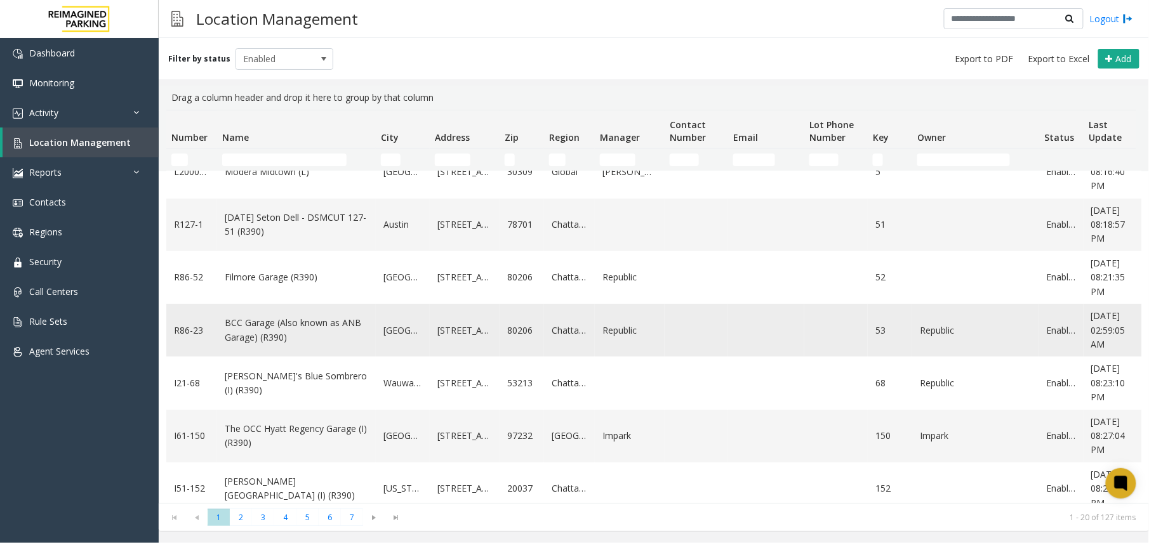
scroll to position [169, 0]
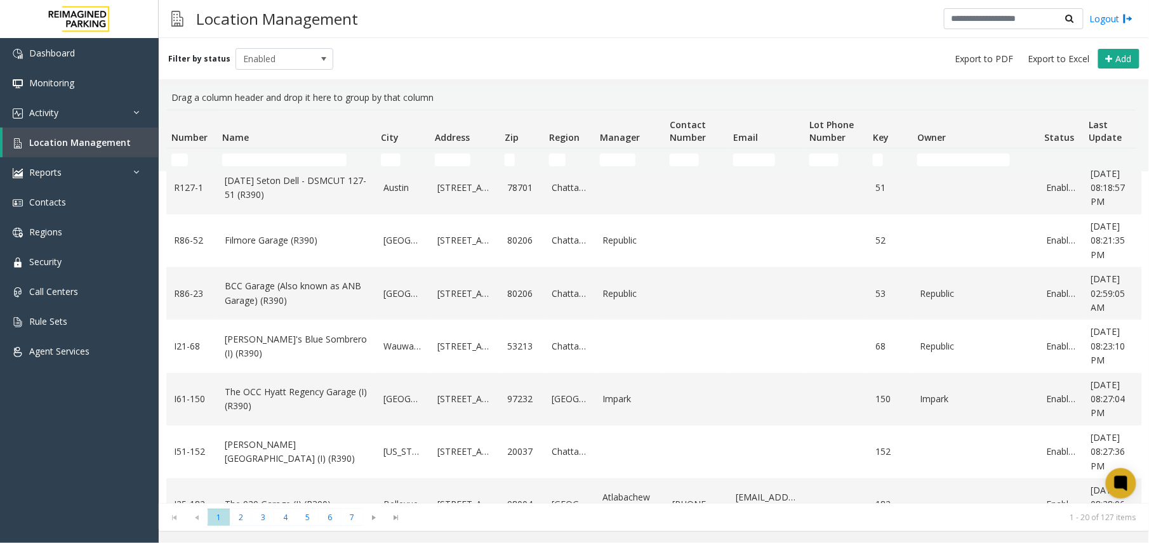
click at [265, 166] on td "Name Filter" at bounding box center [296, 160] width 159 height 23
click at [295, 163] on input "Name Filter" at bounding box center [284, 160] width 124 height 13
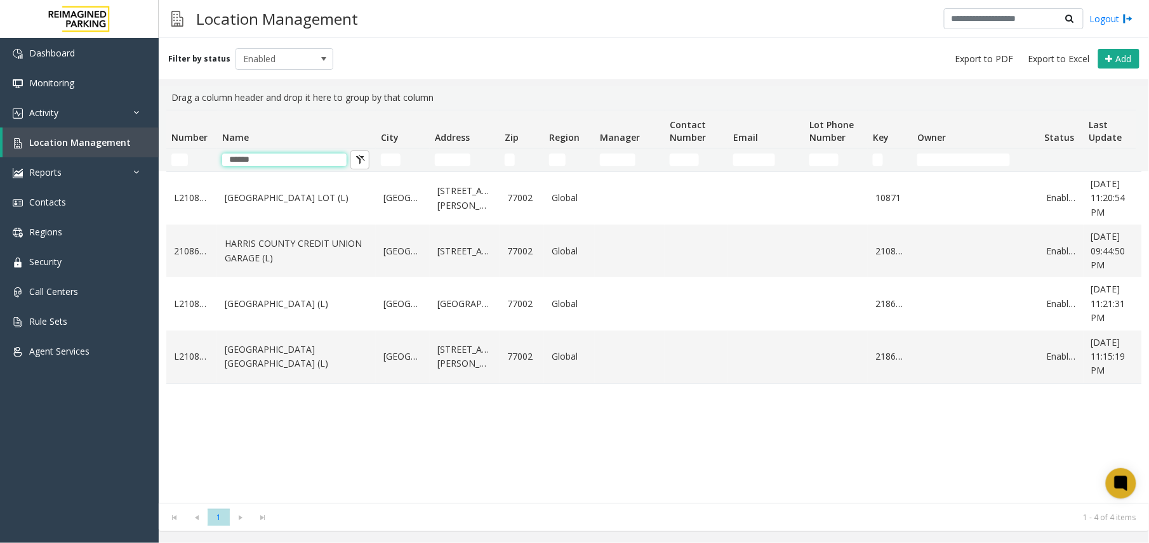
scroll to position [0, 0]
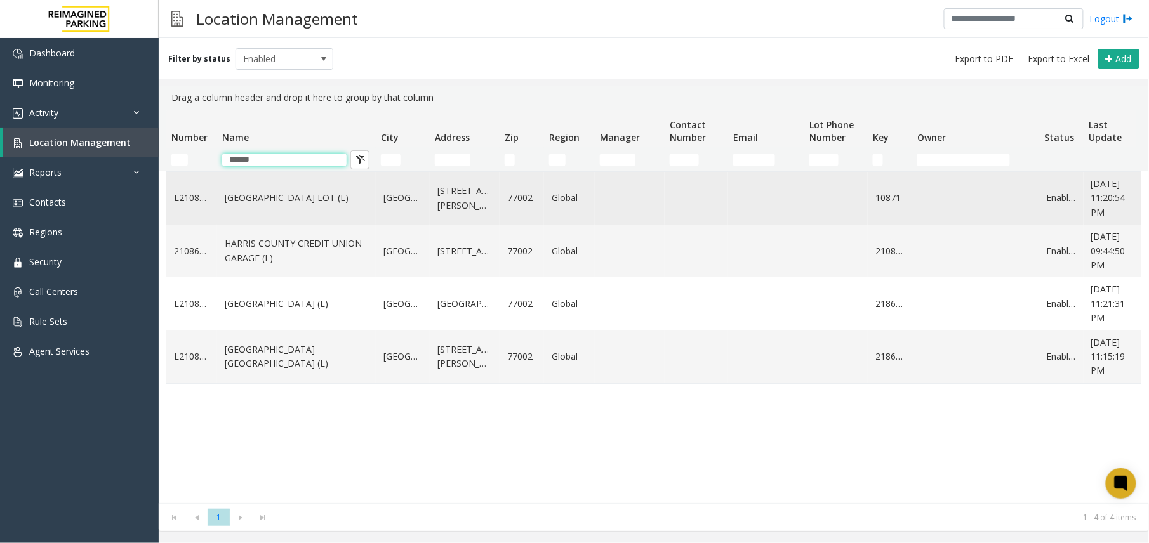
type input "******"
click at [320, 204] on link "[GEOGRAPHIC_DATA] LOT (L)" at bounding box center [296, 198] width 143 height 14
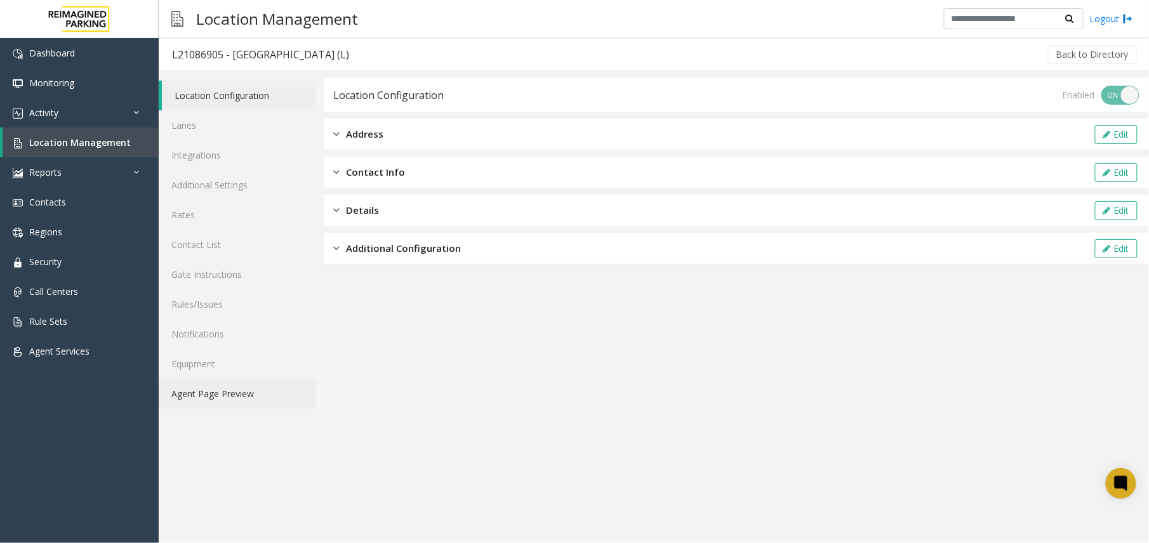
click at [240, 406] on link "Agent Page Preview" at bounding box center [238, 394] width 158 height 30
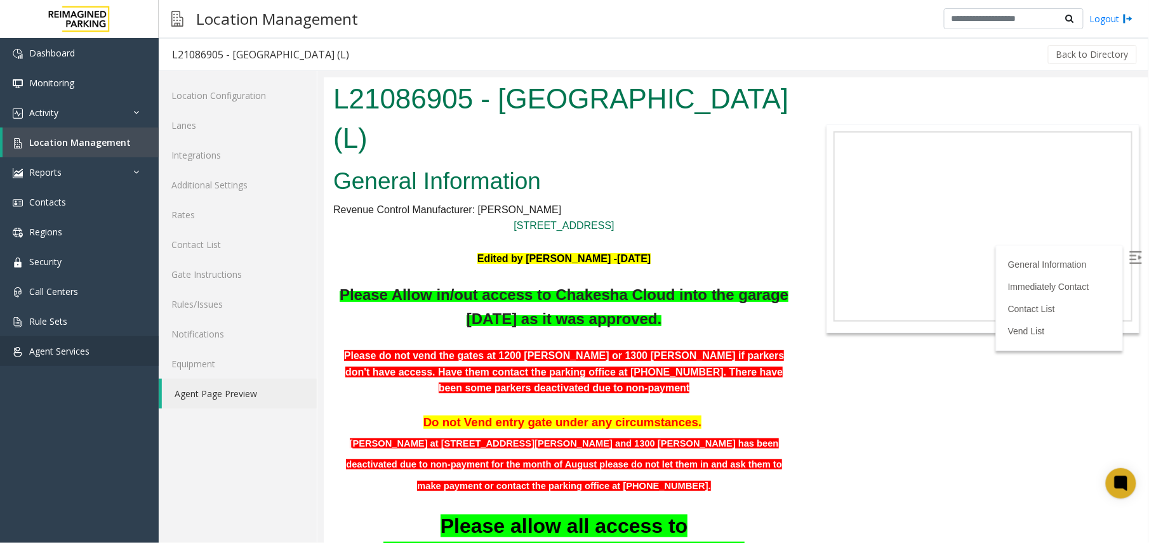
scroll to position [338, 0]
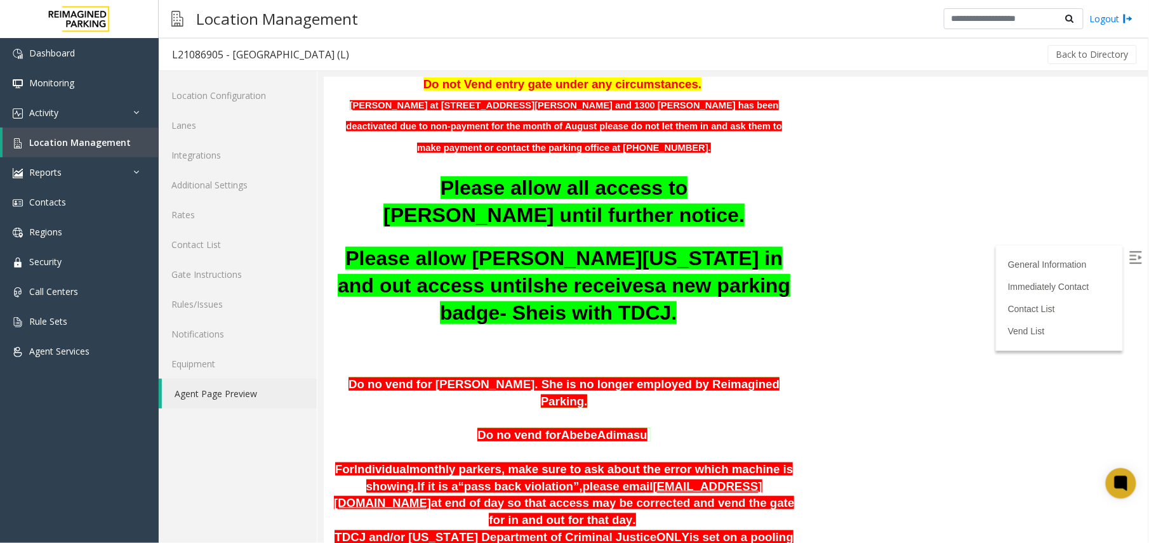
click at [212, 394] on link "Agent Page Preview" at bounding box center [239, 394] width 155 height 30
click at [81, 135] on link "Location Management" at bounding box center [81, 143] width 156 height 30
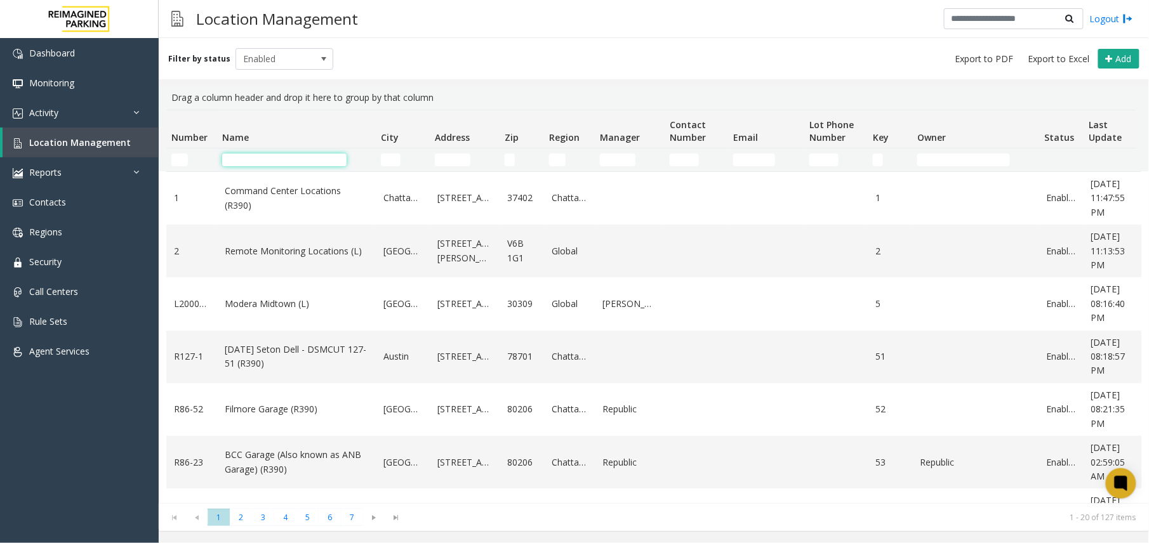
click at [255, 164] on input "Name Filter" at bounding box center [284, 160] width 124 height 13
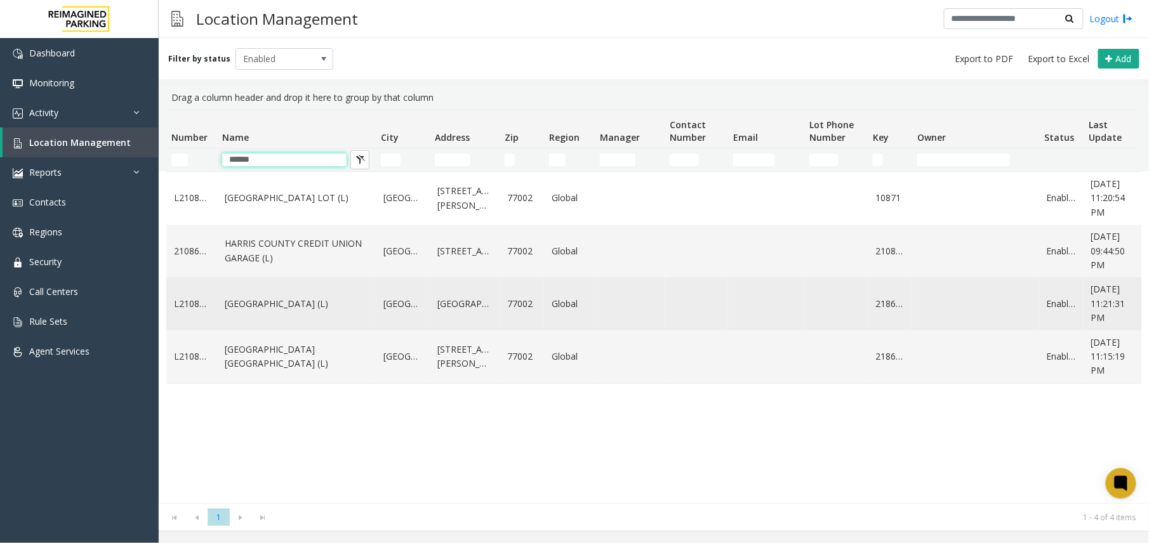
type input "******"
click at [343, 309] on link "[GEOGRAPHIC_DATA] (L)" at bounding box center [296, 304] width 143 height 14
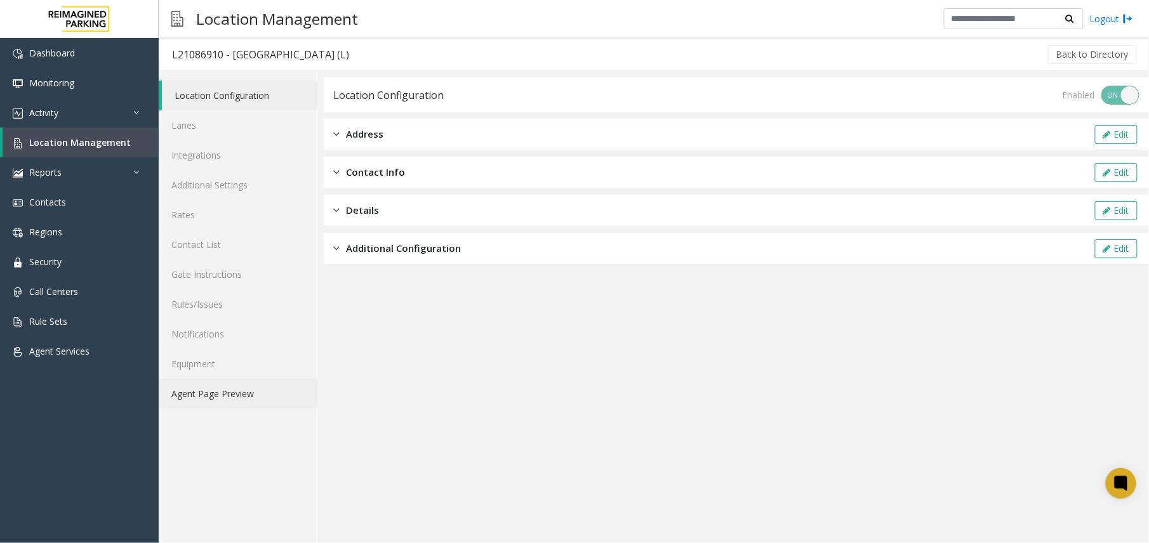
click at [245, 387] on link "Agent Page Preview" at bounding box center [238, 394] width 158 height 30
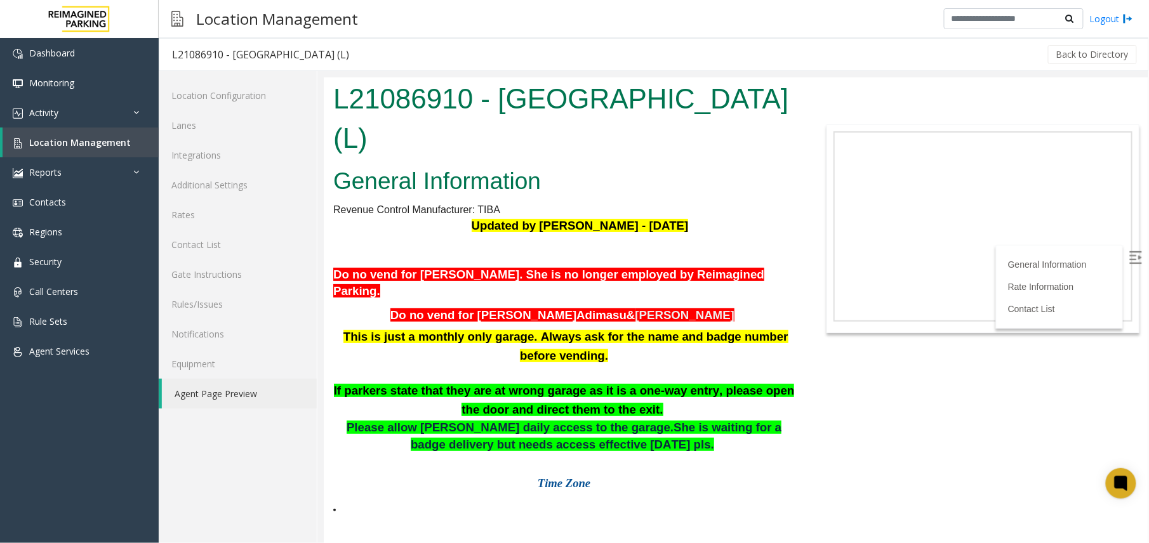
scroll to position [109, 0]
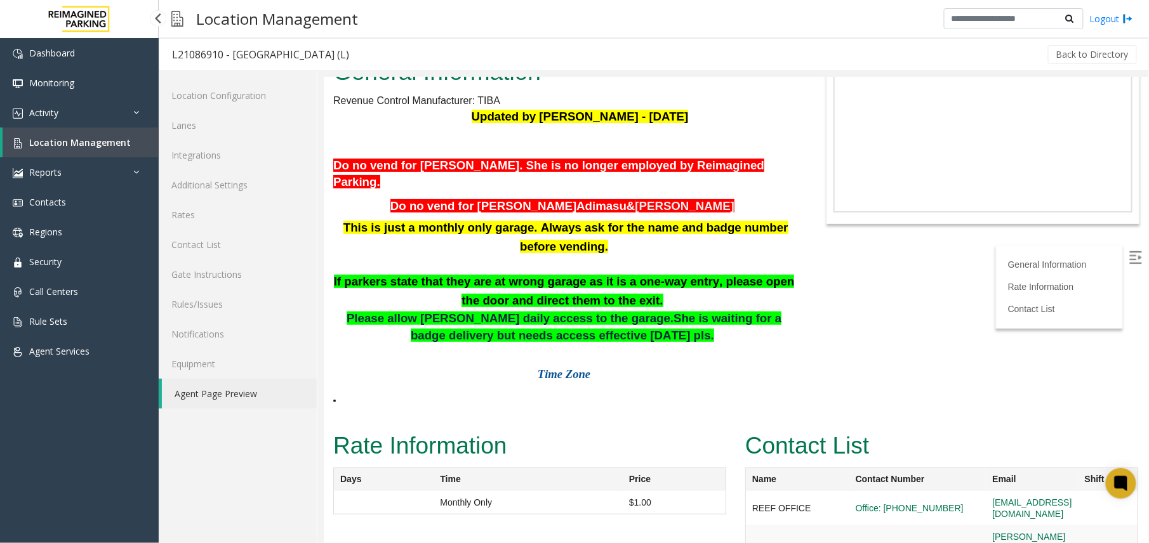
click at [57, 151] on link "Location Management" at bounding box center [81, 143] width 156 height 30
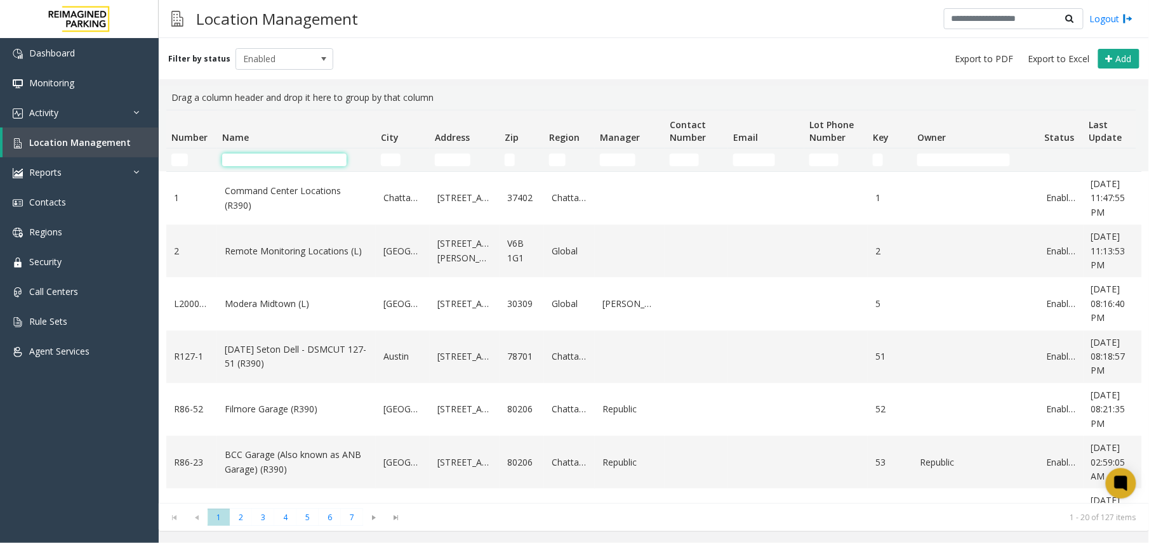
click at [326, 165] on input "Name Filter" at bounding box center [284, 160] width 124 height 13
click at [135, 103] on link "Activity" at bounding box center [79, 113] width 159 height 30
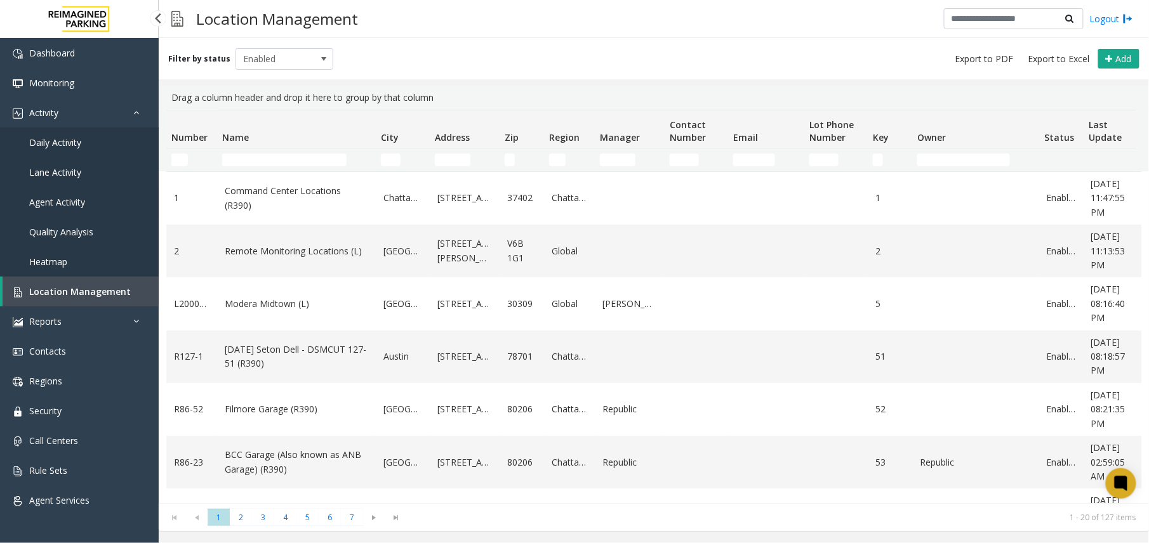
click at [61, 208] on link "Agent Activity" at bounding box center [79, 202] width 159 height 30
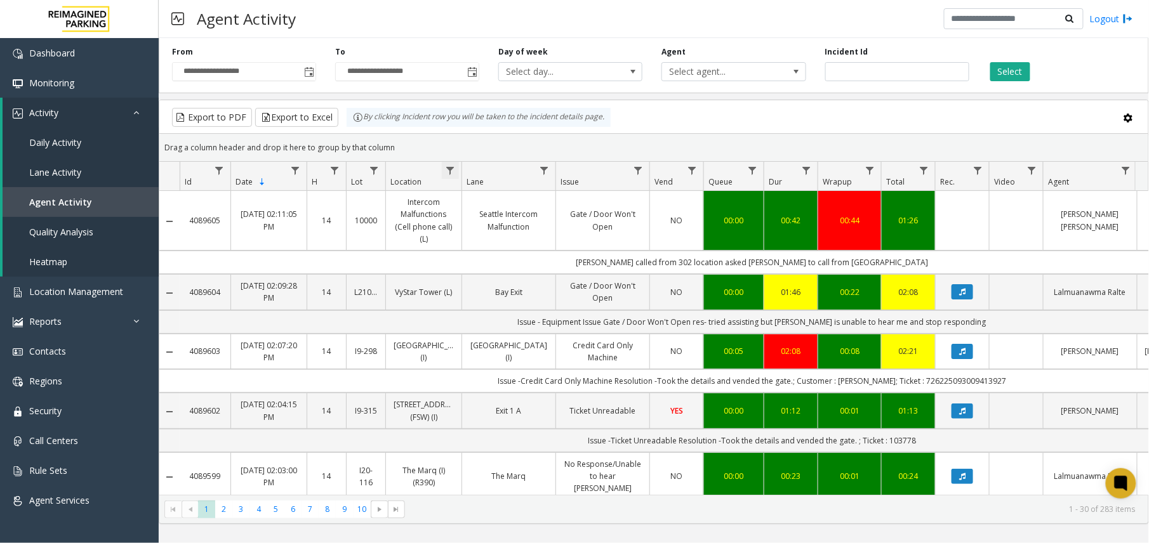
click at [451, 170] on span "Data table" at bounding box center [450, 171] width 10 height 10
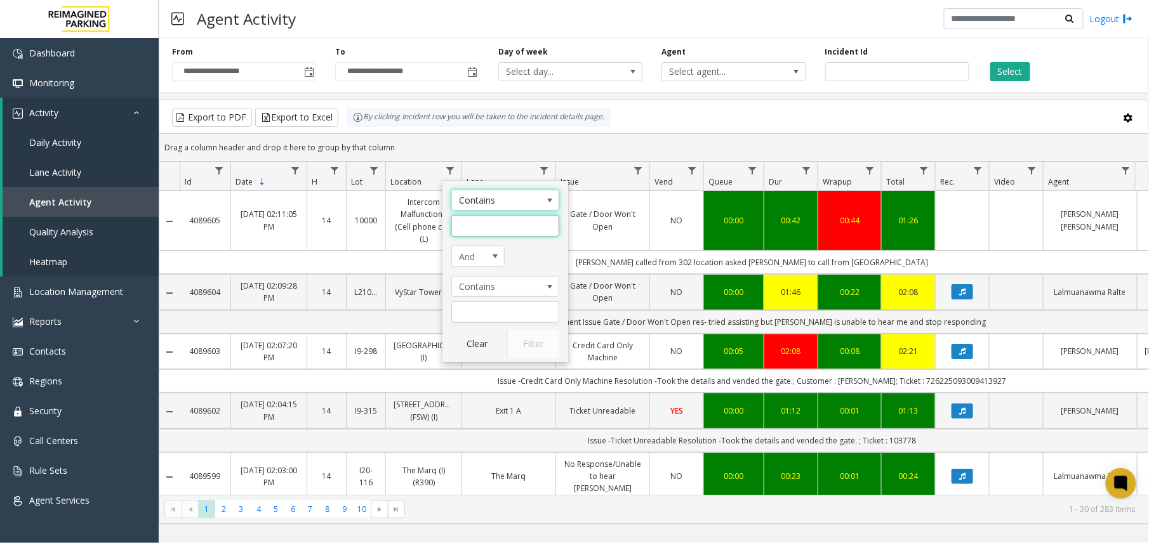
click at [477, 225] on input "Location Filter" at bounding box center [505, 226] width 108 height 22
type input "********"
click at [547, 339] on button "Filter" at bounding box center [533, 344] width 52 height 28
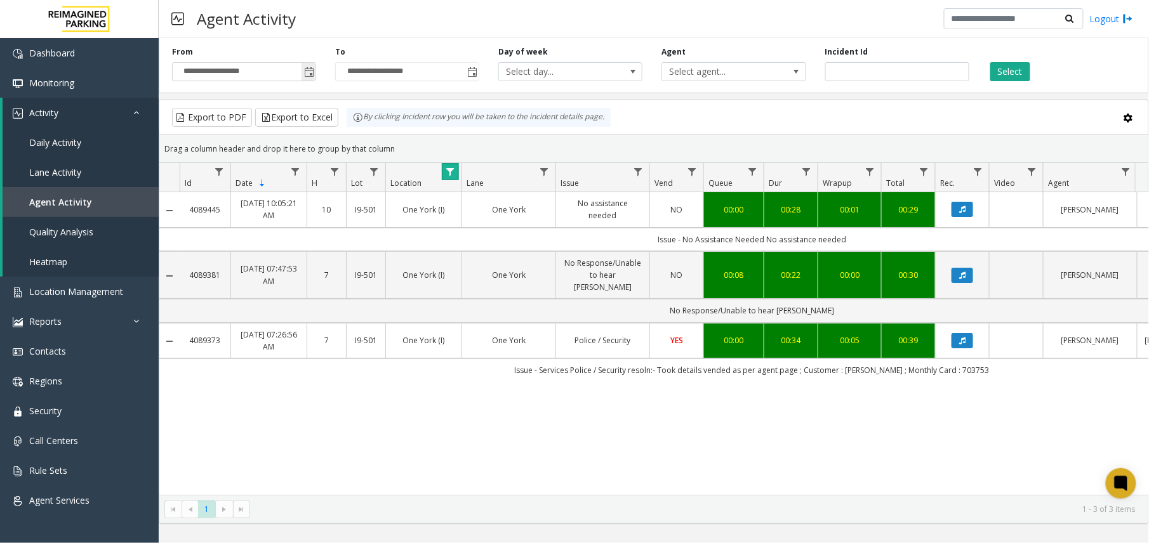
click at [308, 71] on span "Toggle popup" at bounding box center [309, 72] width 10 height 10
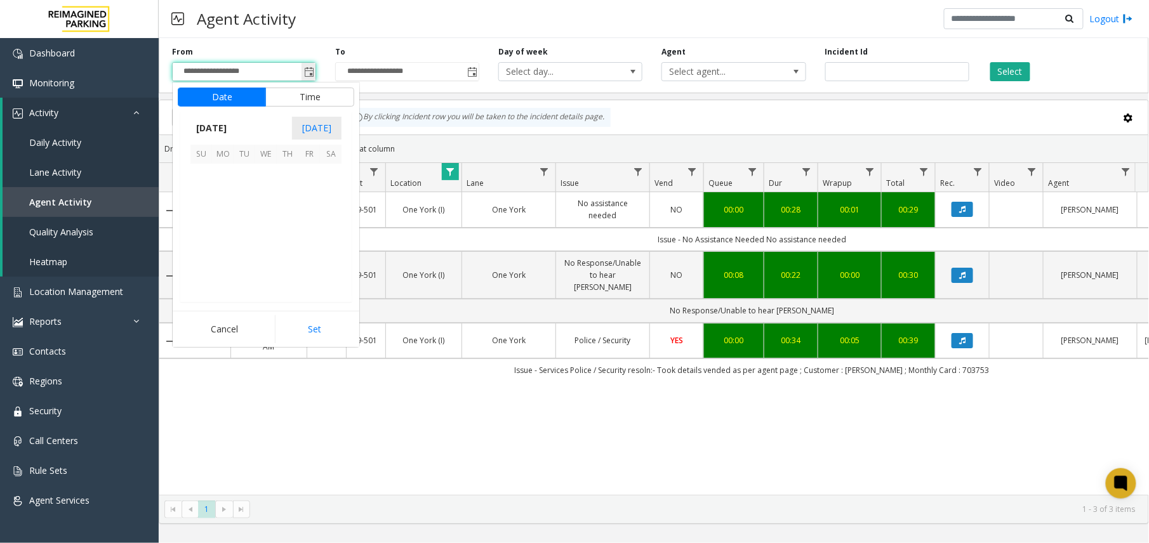
scroll to position [227859, 0]
click at [214, 236] on span "22" at bounding box center [223, 240] width 22 height 22
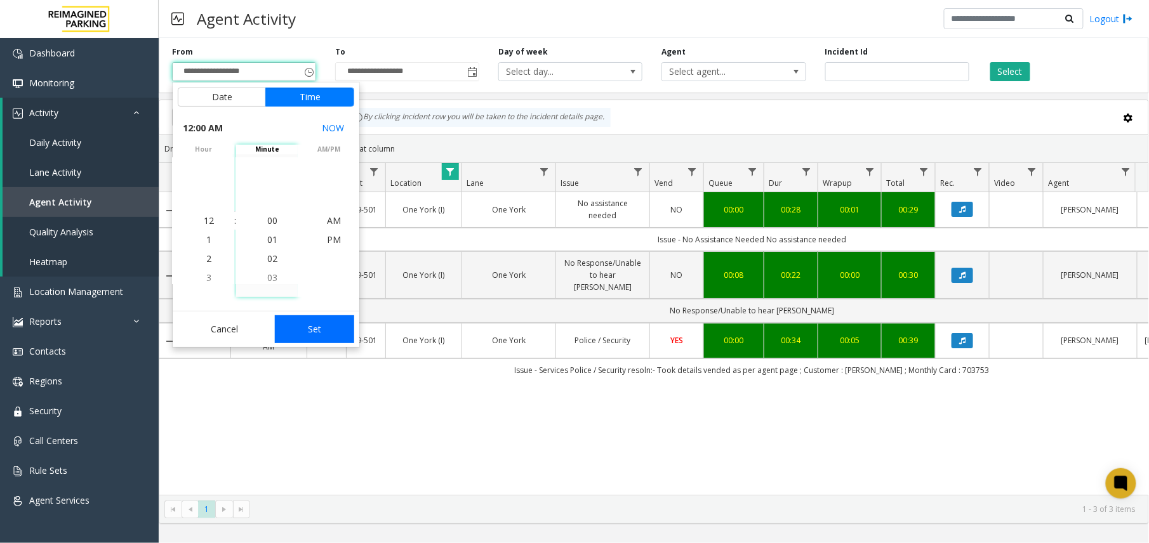
click at [300, 323] on button "Set" at bounding box center [315, 330] width 80 height 28
type input "**********"
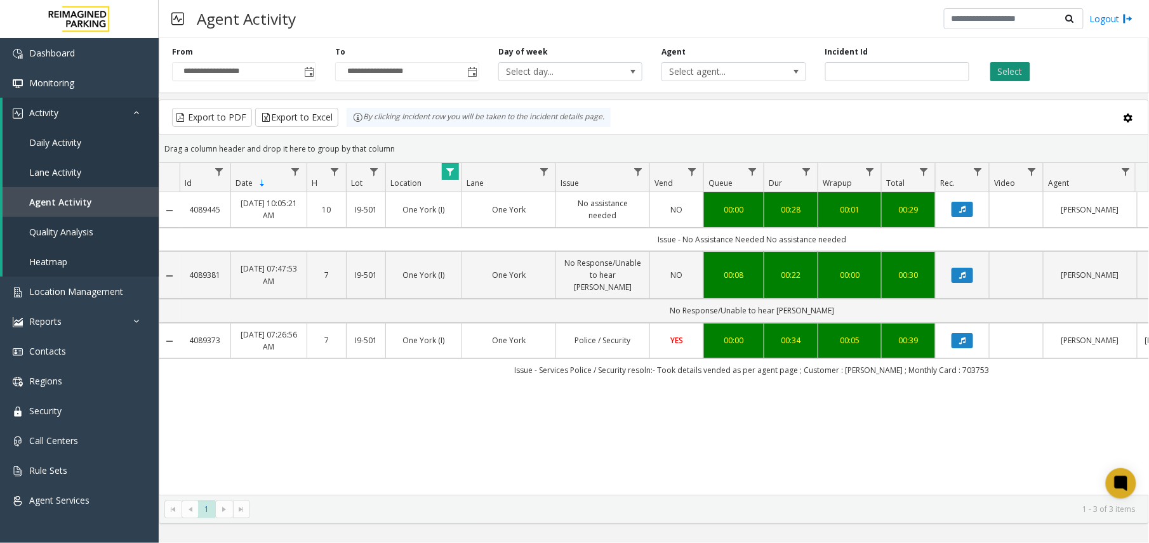
click at [1009, 75] on button "Select" at bounding box center [1010, 71] width 40 height 19
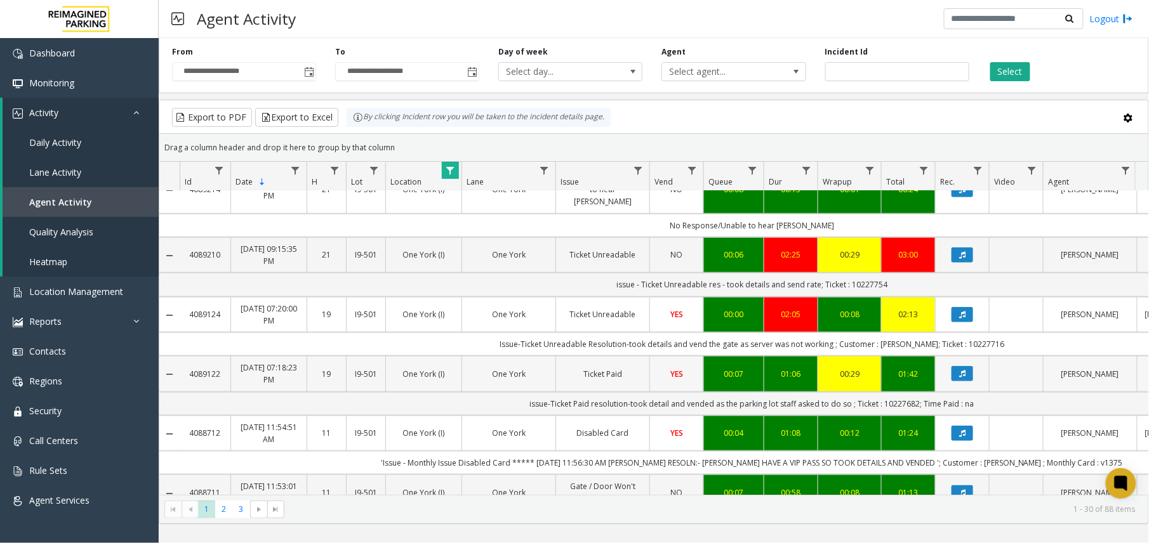
scroll to position [423, 0]
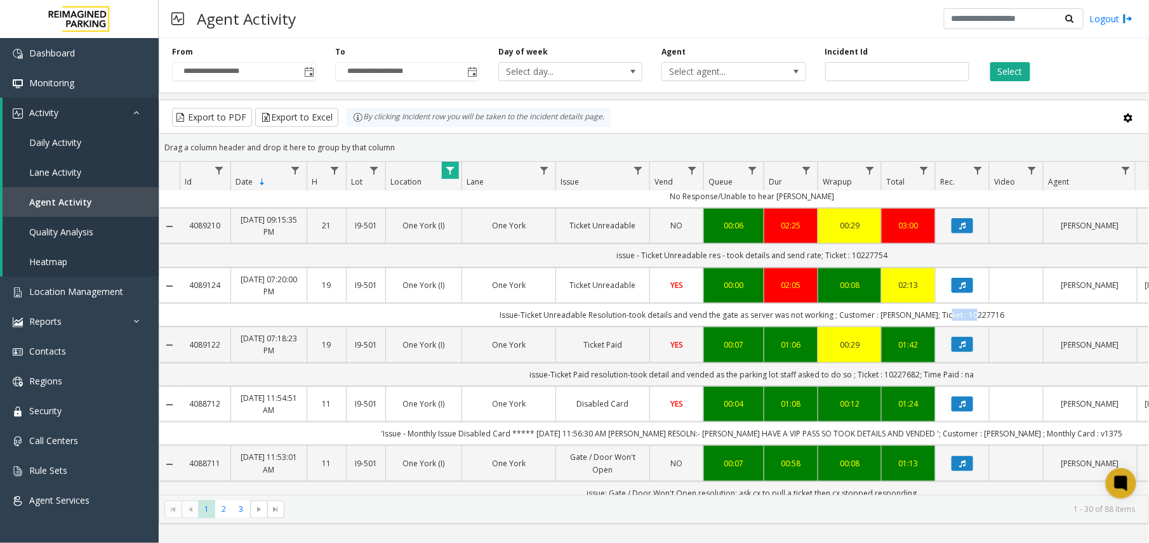
drag, startPoint x: 1004, startPoint y: 302, endPoint x: 950, endPoint y: 296, distance: 53.7
click at [950, 303] on td "Issue-Ticket Unreadable Resolution-took details and vend the gate as server was…" at bounding box center [752, 314] width 1145 height 23
copy td "10227716"
click at [98, 303] on link "Location Management" at bounding box center [79, 292] width 159 height 30
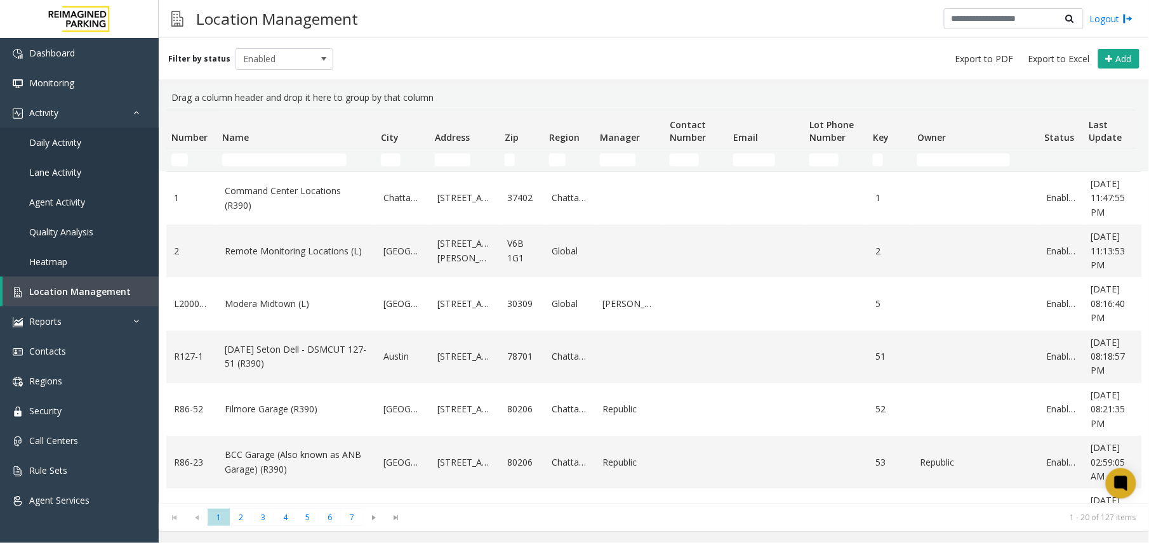
click at [296, 152] on td "Name Filter" at bounding box center [296, 160] width 159 height 23
click at [302, 163] on input "Name Filter" at bounding box center [284, 160] width 124 height 13
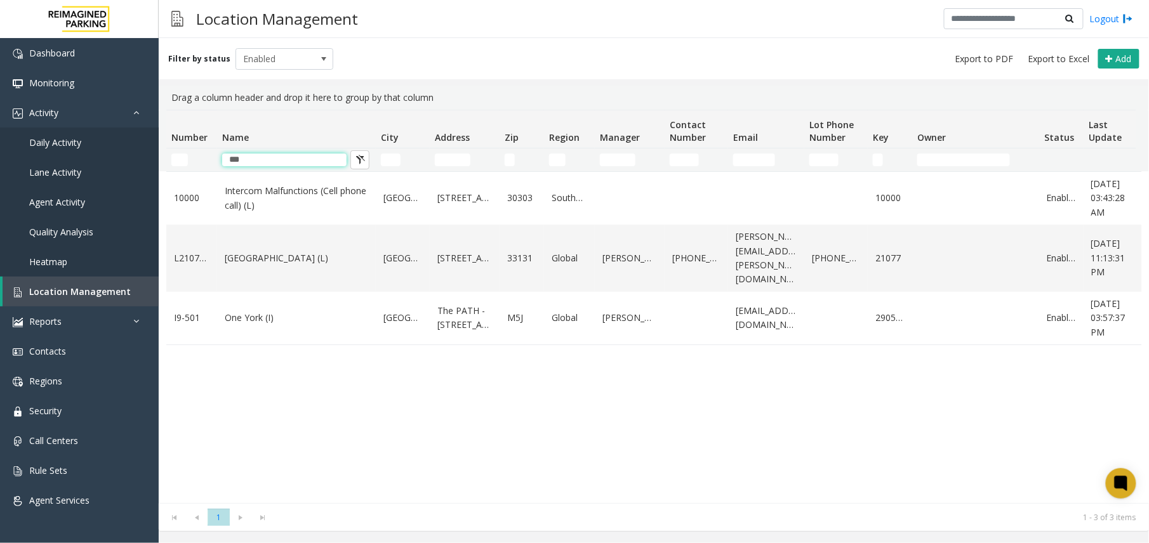
type input "***"
click at [273, 323] on link "One York (I)" at bounding box center [296, 318] width 143 height 14
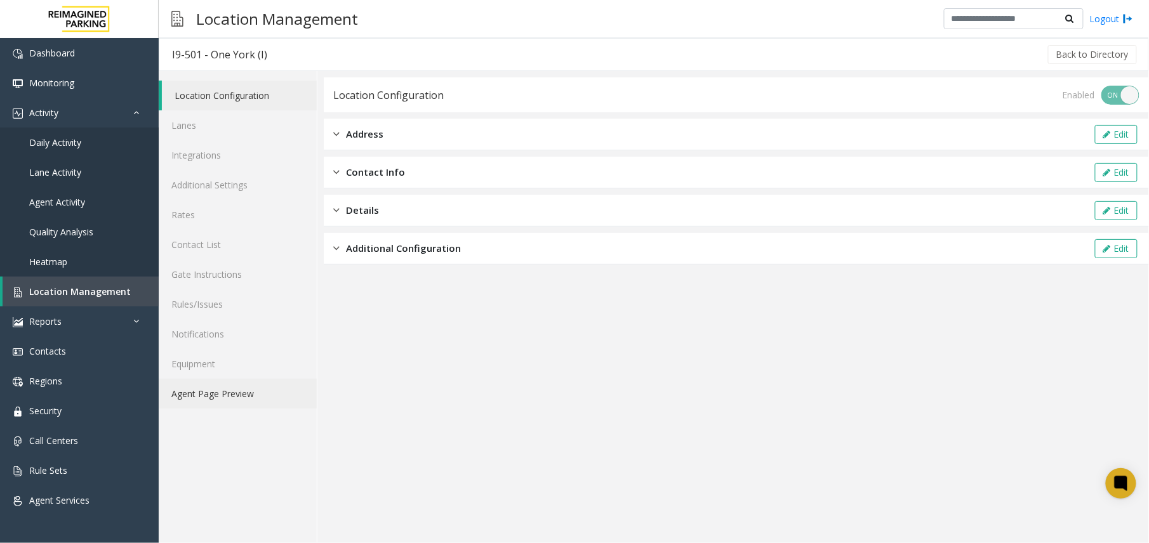
click at [222, 394] on link "Agent Page Preview" at bounding box center [238, 394] width 158 height 30
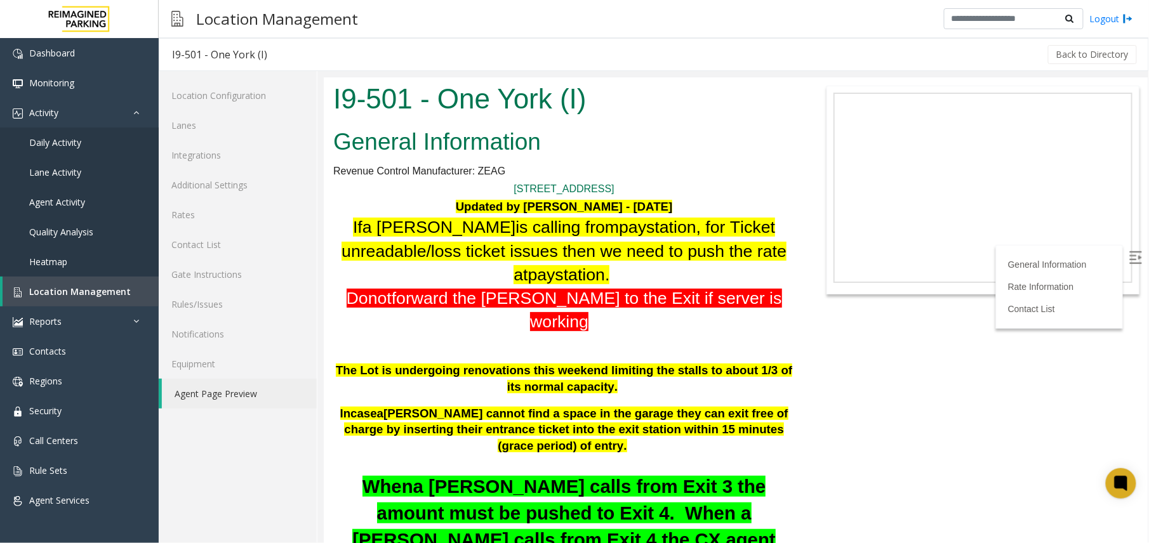
scroll to position [762, 0]
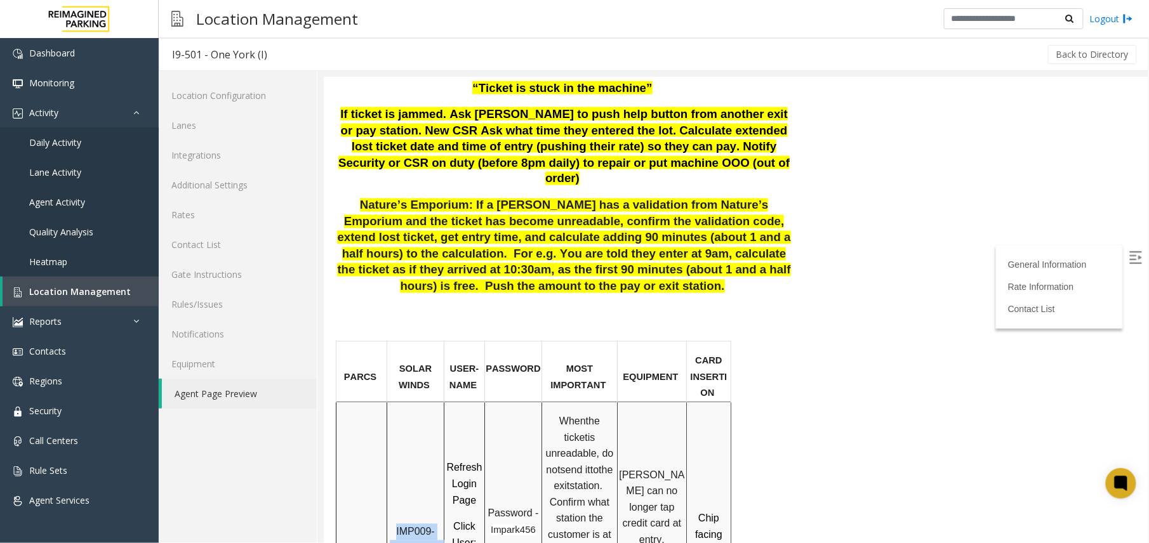
drag, startPoint x: 437, startPoint y: 429, endPoint x: 398, endPoint y: 369, distance: 70.6
drag, startPoint x: 396, startPoint y: 378, endPoint x: 414, endPoint y: 397, distance: 26.5
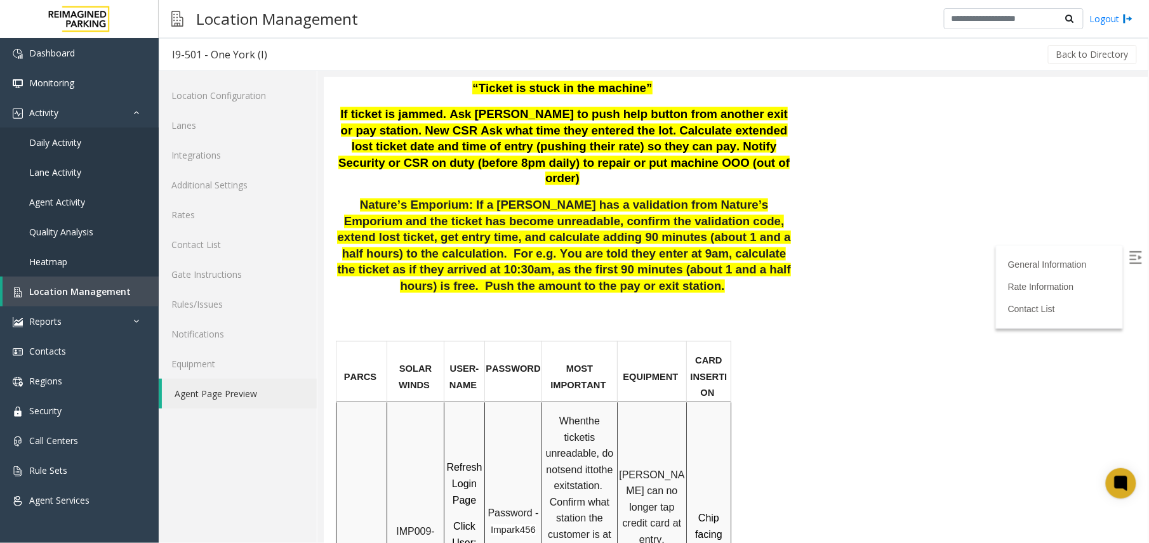
drag, startPoint x: 396, startPoint y: 375, endPoint x: 436, endPoint y: 431, distance: 69.1
drag, startPoint x: 436, startPoint y: 431, endPoint x: 406, endPoint y: 399, distance: 44.0
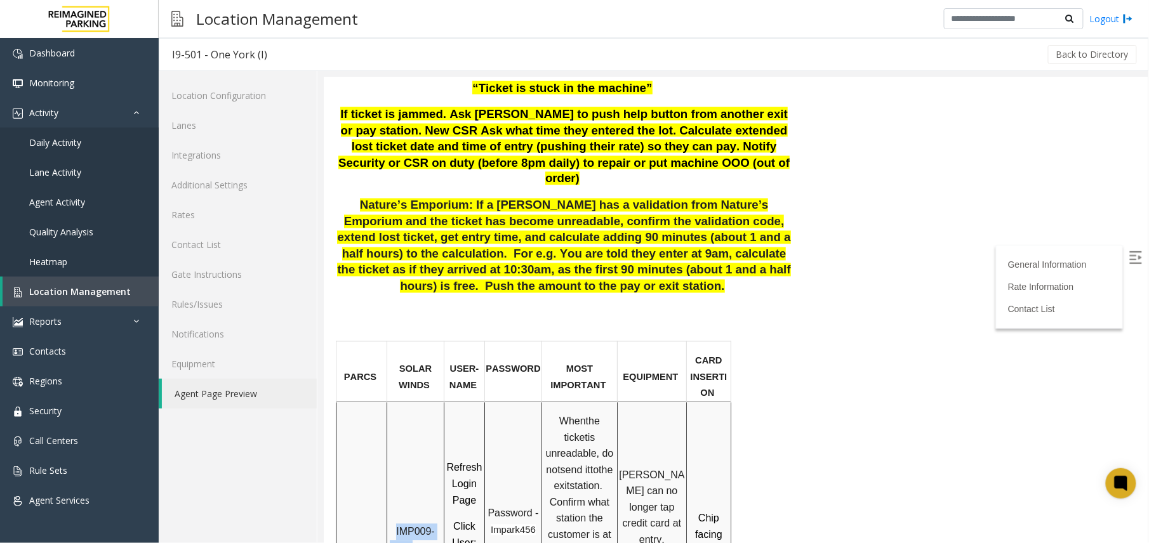
drag, startPoint x: 390, startPoint y: 370, endPoint x: 411, endPoint y: 392, distance: 30.1
drag, startPoint x: 411, startPoint y: 392, endPoint x: 399, endPoint y: 382, distance: 15.3
copy span "IMP009-0501"
drag, startPoint x: 436, startPoint y: 432, endPoint x: 391, endPoint y: 430, distance: 45.1
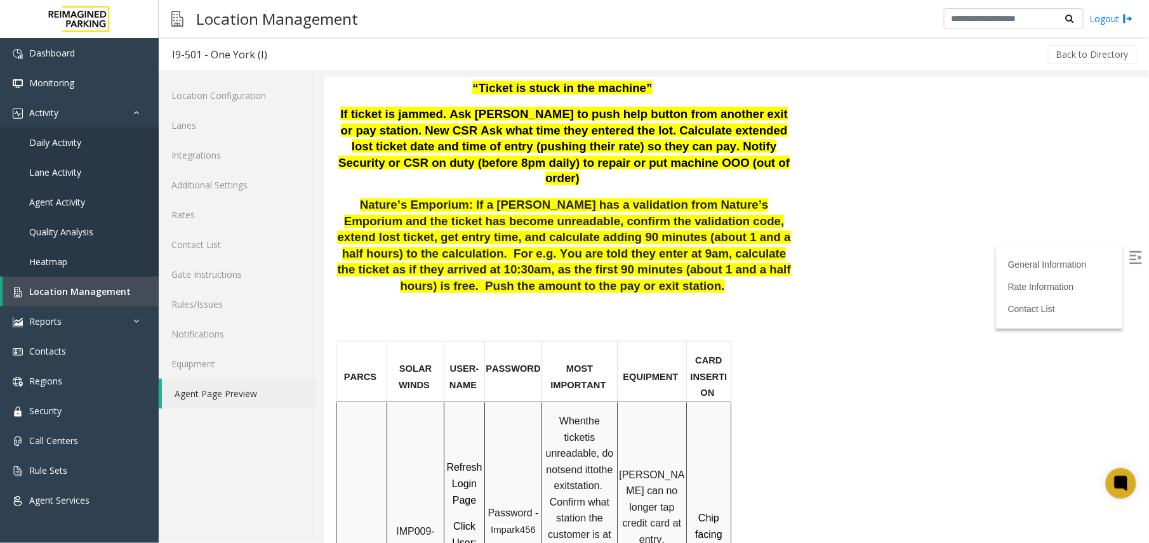
drag, startPoint x: 391, startPoint y: 430, endPoint x: 416, endPoint y: 435, distance: 25.9
click at [416, 435] on td "IMP009-0501 - One York- JMS-1York-WS" at bounding box center [415, 551] width 57 height 298
drag, startPoint x: 434, startPoint y: 427, endPoint x: 393, endPoint y: 413, distance: 43.0
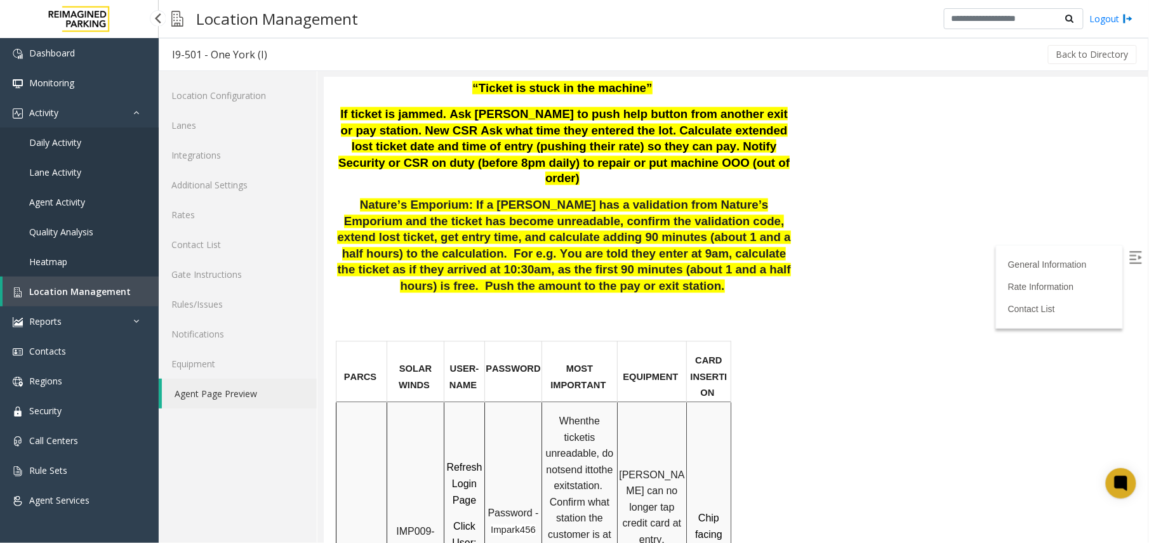
click at [80, 292] on span "Location Management" at bounding box center [80, 292] width 102 height 12
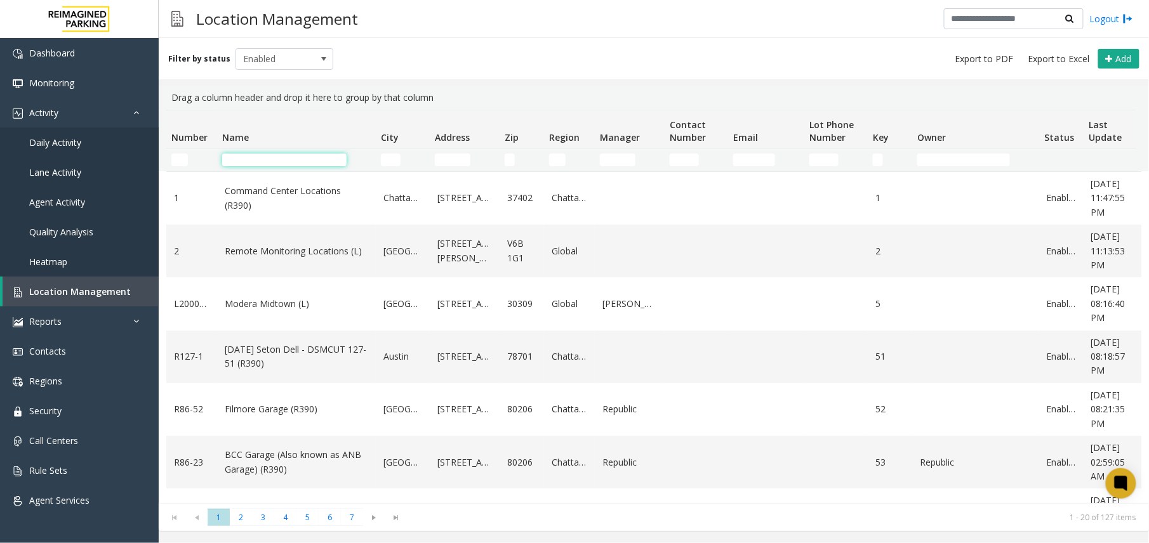
click at [270, 158] on input "Name Filter" at bounding box center [284, 160] width 124 height 13
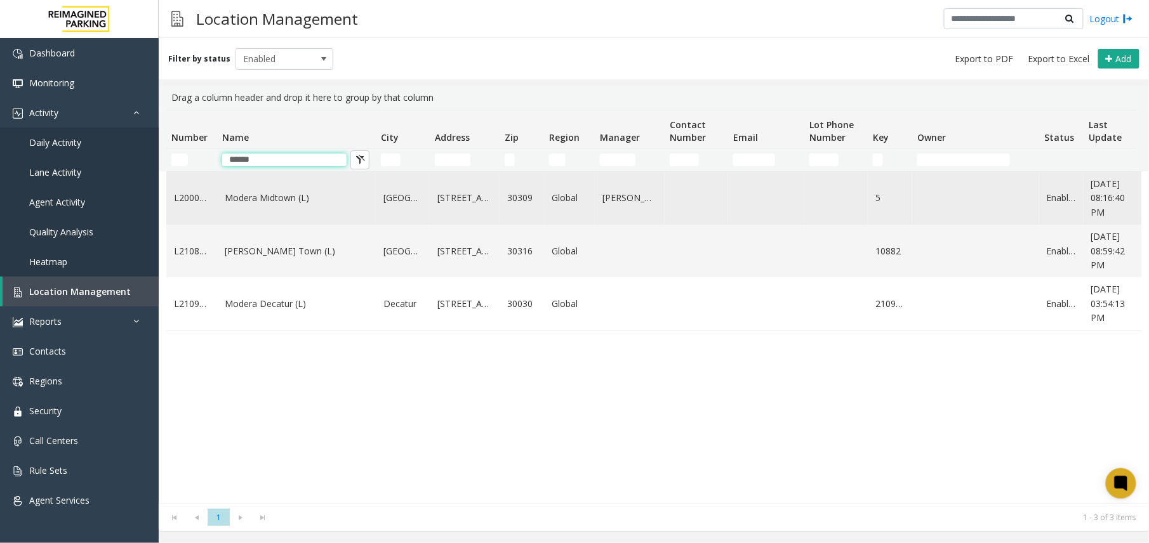
type input "******"
click at [279, 209] on td "Modera Midtown (L)" at bounding box center [296, 198] width 159 height 53
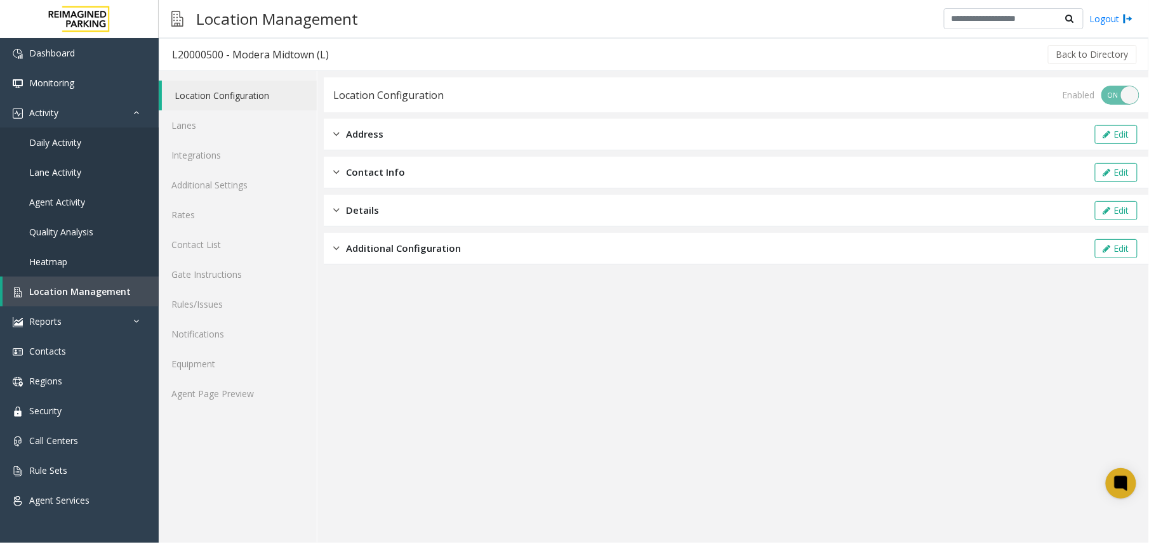
click at [255, 415] on div "Location Configuration Lanes Integrations Additional Settings Rates Contact Lis…" at bounding box center [238, 307] width 159 height 472
click at [252, 397] on link "Agent Page Preview" at bounding box center [238, 394] width 158 height 30
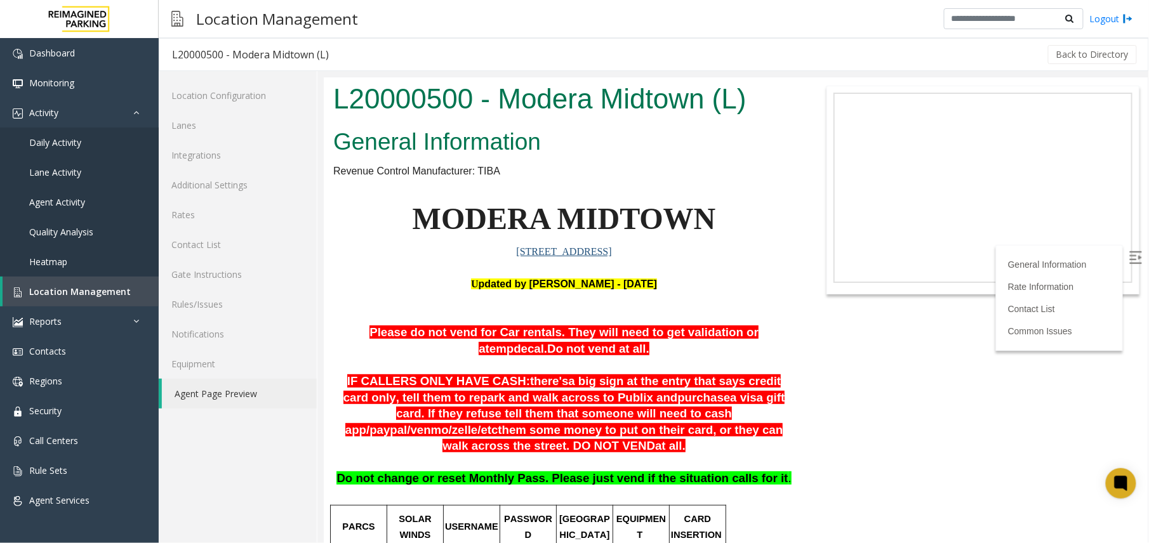
scroll to position [169, 0]
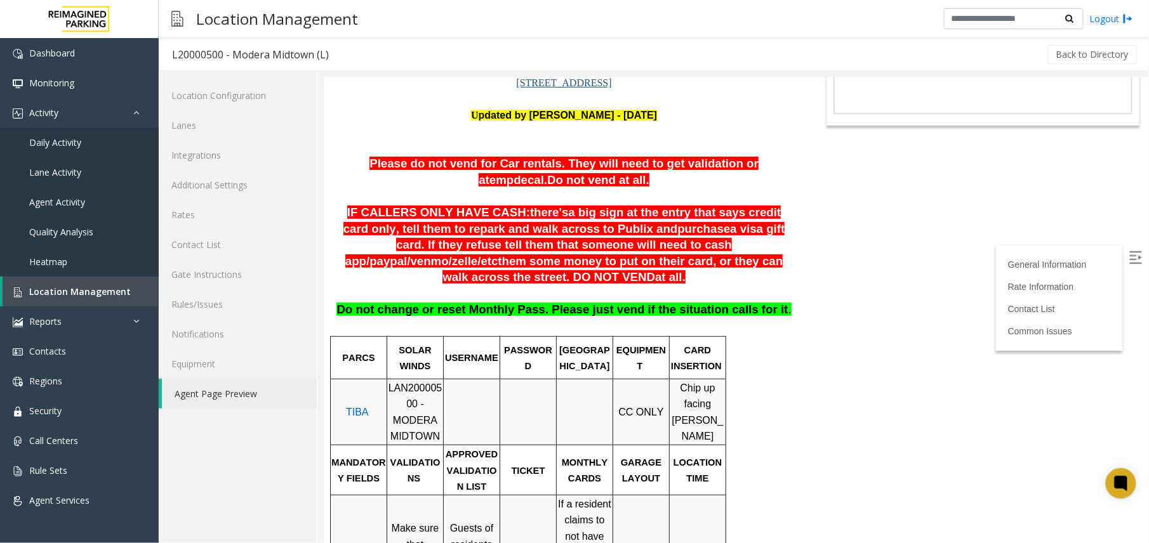
drag, startPoint x: 342, startPoint y: 211, endPoint x: 470, endPoint y: 215, distance: 128.3
click at [470, 215] on span "IF CALLERS ONLY HAVE CASH:" at bounding box center [438, 211] width 183 height 13
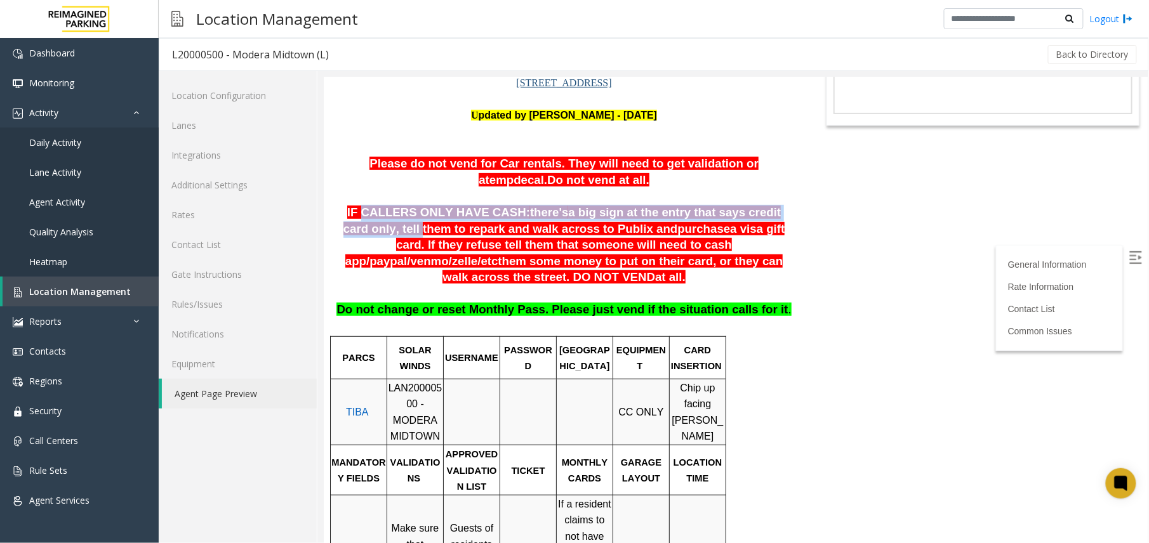
drag, startPoint x: 353, startPoint y: 207, endPoint x: 782, endPoint y: 210, distance: 428.5
click at [782, 210] on p "IF CALLERS ONLY HAVE CASH: there's a big sign at the entry that says credit car…" at bounding box center [564, 244] width 462 height 81
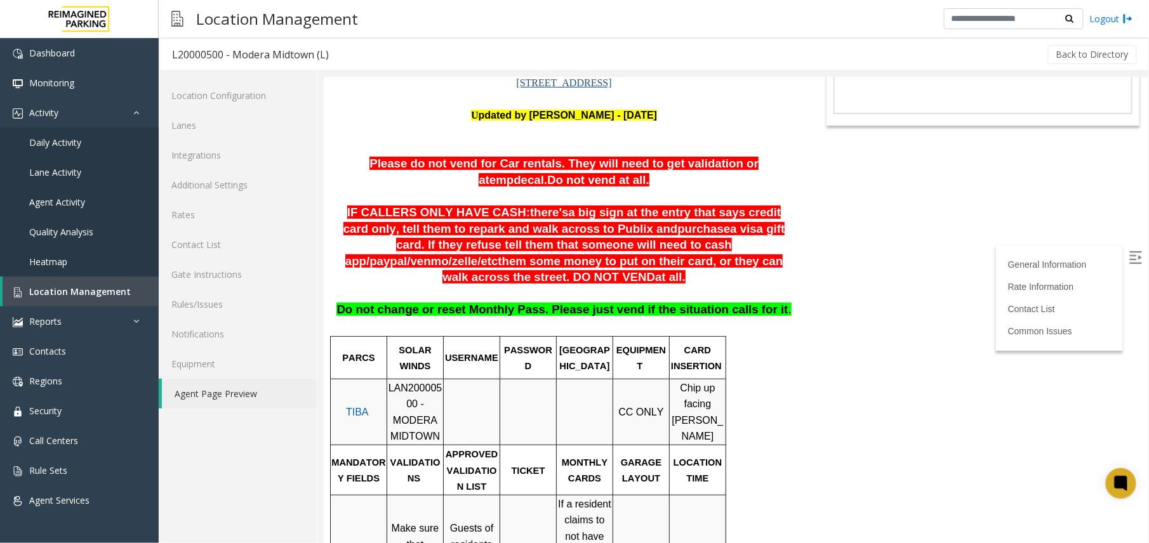
click at [347, 224] on span "a big sign at the entry that says credit card only, tell them to repark and wal…" at bounding box center [562, 220] width 438 height 30
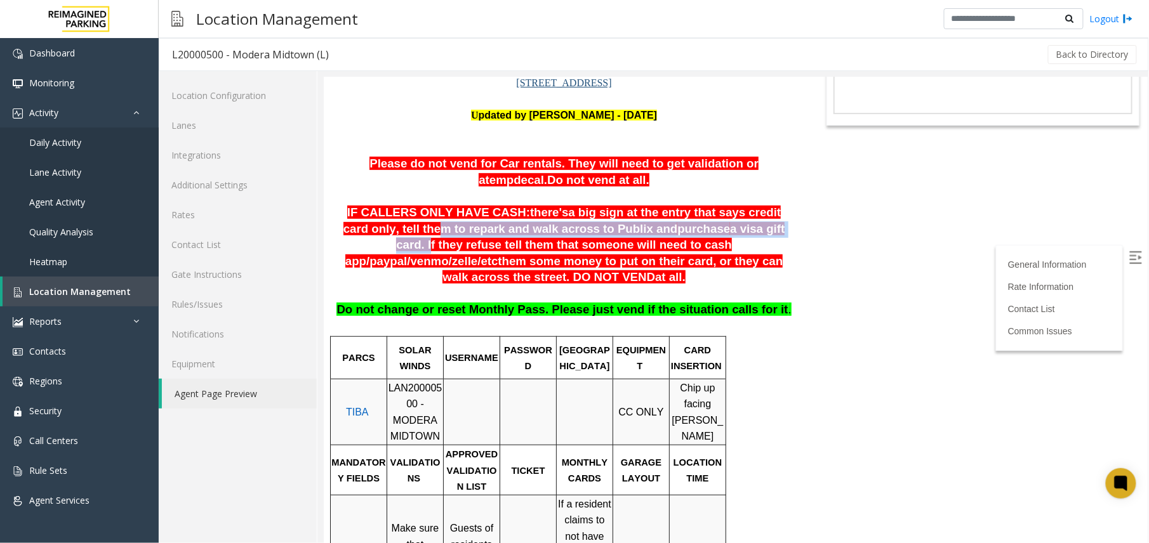
drag, startPoint x: 354, startPoint y: 227, endPoint x: 691, endPoint y: 227, distance: 337.8
click at [691, 227] on span "IF CALLERS ONLY HAVE CASH: there's a big sign at the entry that says credit car…" at bounding box center [564, 244] width 442 height 78
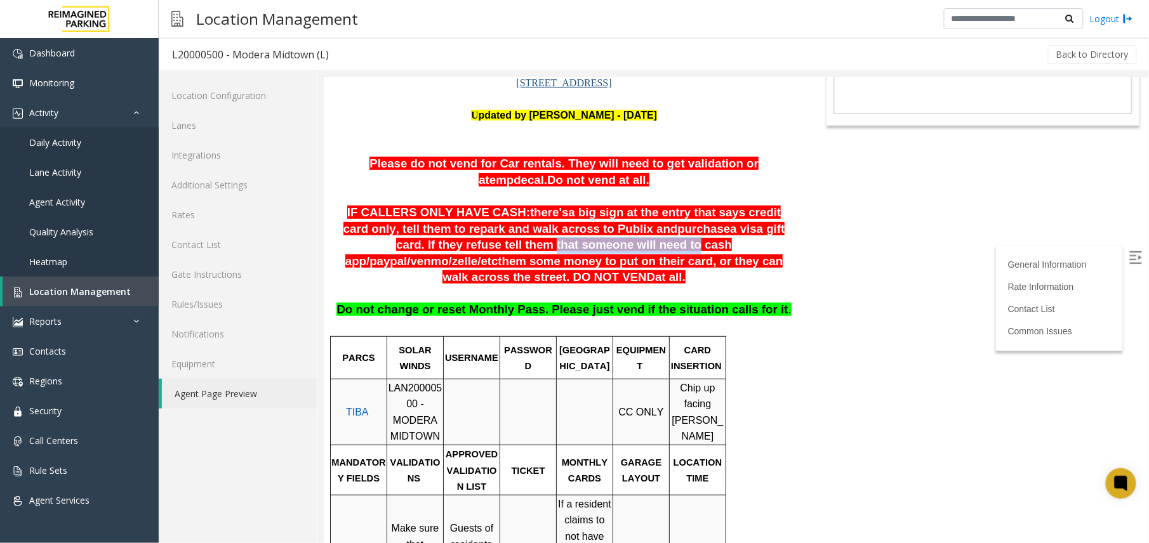
drag, startPoint x: 363, startPoint y: 250, endPoint x: 493, endPoint y: 248, distance: 130.2
click at [493, 248] on span "a visa gift card. If they refuse tell them that someone will need to cash app/" at bounding box center [565, 245] width 440 height 46
drag, startPoint x: 493, startPoint y: 248, endPoint x: 662, endPoint y: 219, distance: 172.0
click at [662, 219] on span "a big sign at the entry that says credit card only, tell them to repark and wal…" at bounding box center [562, 220] width 438 height 30
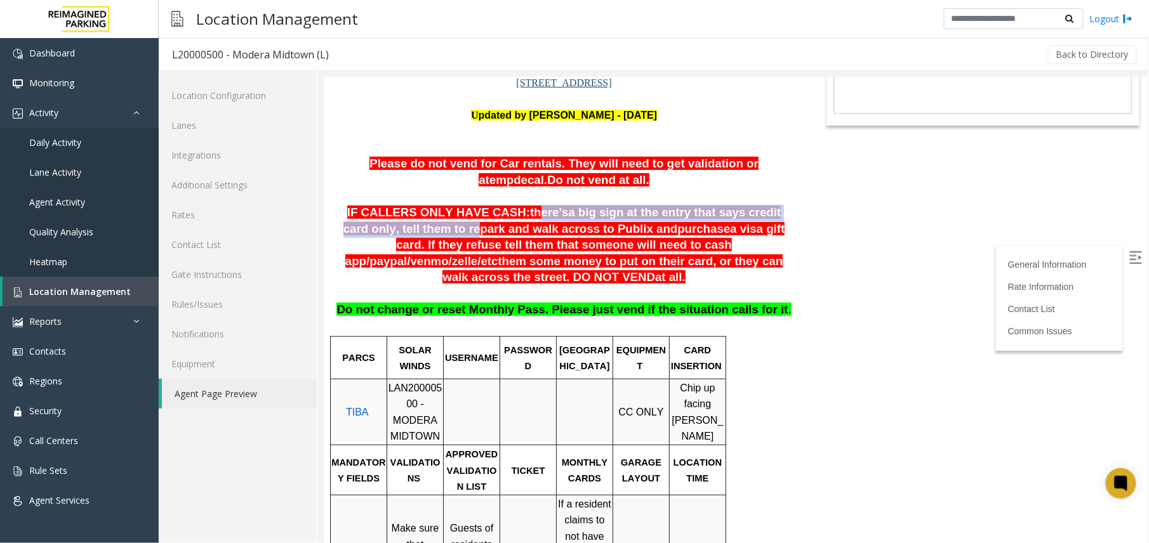
drag, startPoint x: 394, startPoint y: 227, endPoint x: 500, endPoint y: 220, distance: 106.3
click at [500, 220] on p "IF CALLERS ONLY HAVE CASH: there's a big sign at the entry that says credit car…" at bounding box center [564, 244] width 462 height 81
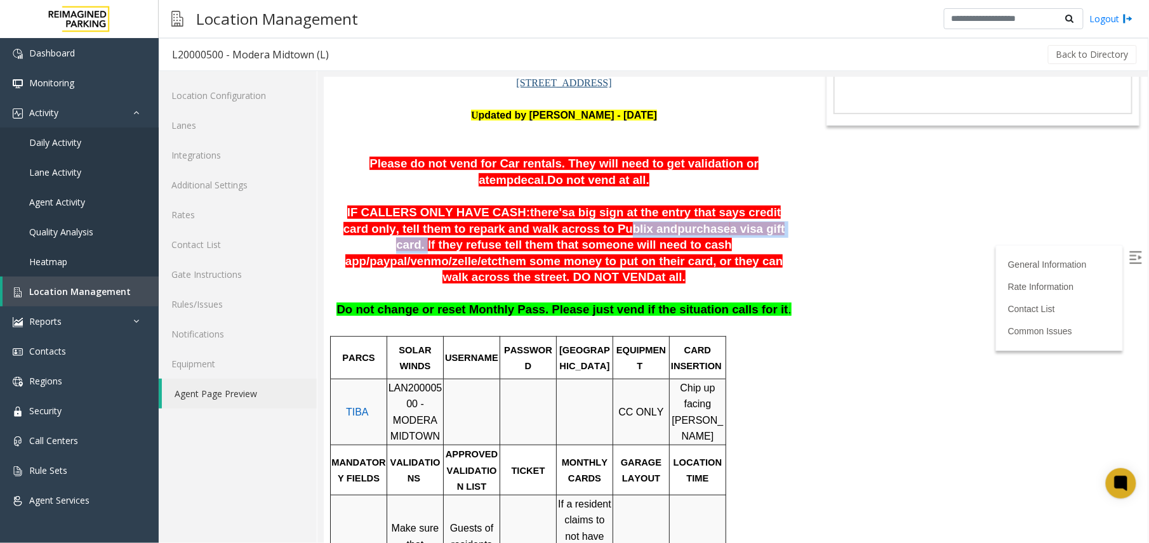
drag, startPoint x: 521, startPoint y: 227, endPoint x: 690, endPoint y: 228, distance: 168.9
click at [690, 228] on span "IF CALLERS ONLY HAVE CASH: there's a big sign at the entry that says credit car…" at bounding box center [564, 244] width 442 height 78
click at [688, 227] on span "a visa gift card. If they refuse tell them that someone will need to cash app/" at bounding box center [565, 245] width 440 height 46
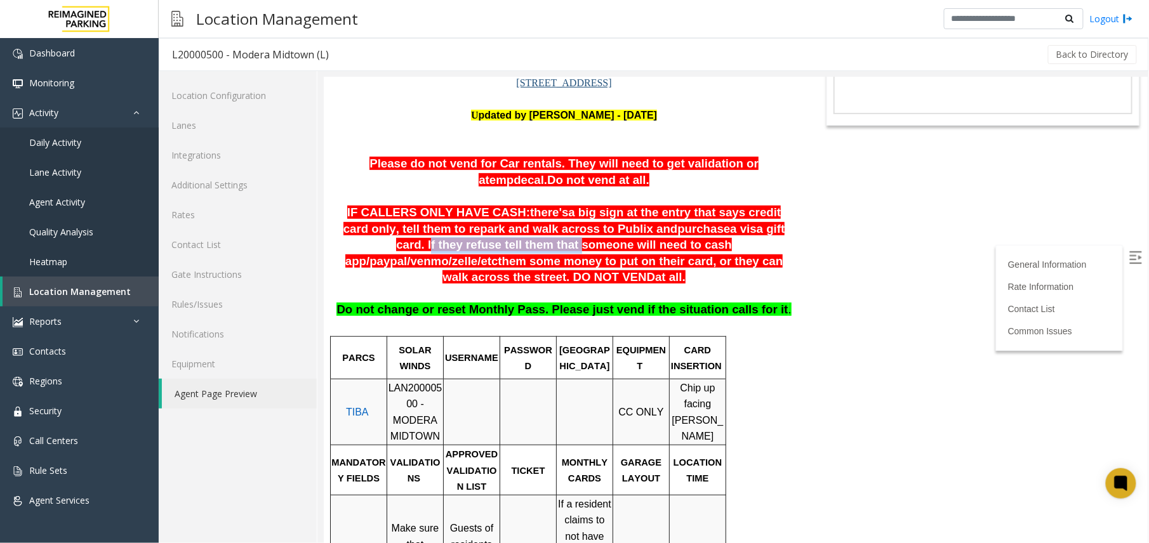
drag, startPoint x: 693, startPoint y: 227, endPoint x: 391, endPoint y: 248, distance: 302.2
click at [391, 248] on span "a visa gift card. If they refuse tell them that someone will need to cash app/" at bounding box center [565, 245] width 440 height 46
drag, startPoint x: 391, startPoint y: 248, endPoint x: 404, endPoint y: 248, distance: 12.7
click at [404, 248] on span "a visa gift card. If they refuse tell them that someone will need to cash app/" at bounding box center [565, 245] width 440 height 46
drag, startPoint x: 394, startPoint y: 245, endPoint x: 762, endPoint y: 258, distance: 368.5
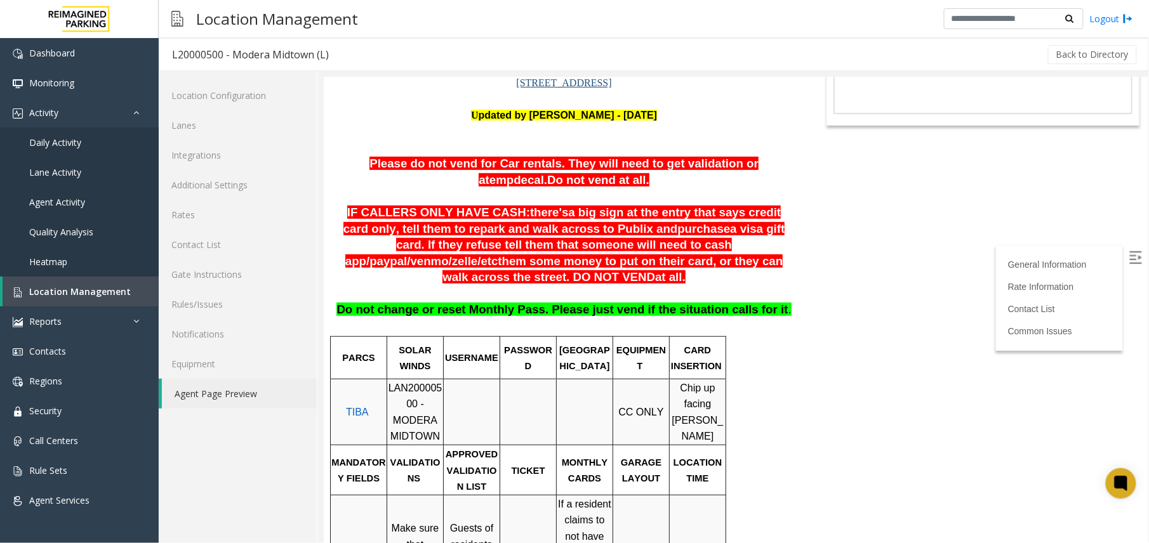
click at [762, 258] on p "IF CALLERS ONLY HAVE CASH: there's a big sign at the entry that says credit car…" at bounding box center [564, 244] width 462 height 81
click at [415, 382] on span "LAN20000500 - MODERA MIDTOWN" at bounding box center [415, 412] width 54 height 60
copy span "LAN20000500"
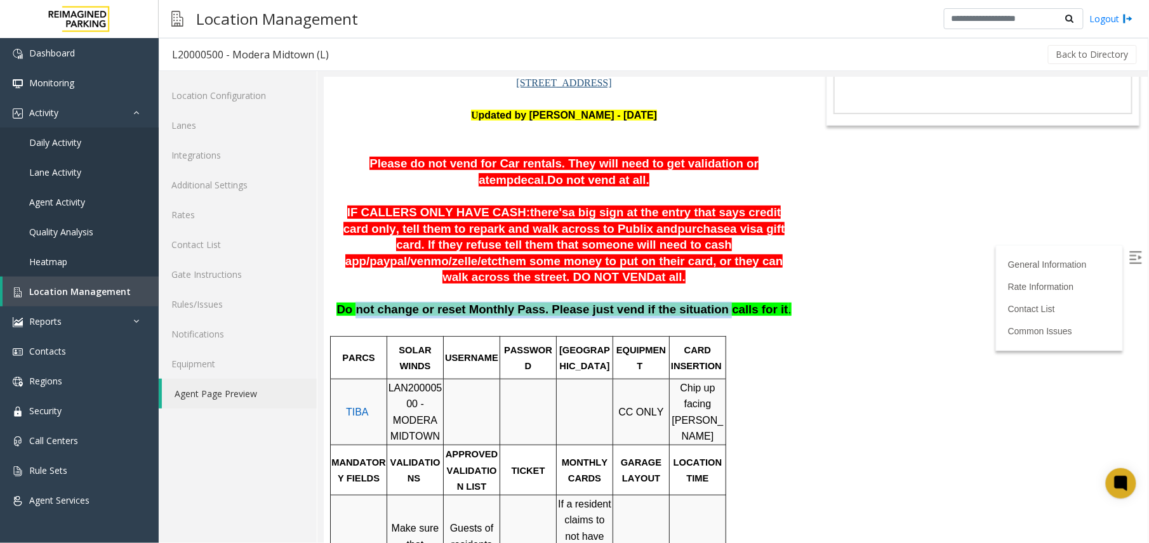
drag, startPoint x: 412, startPoint y: 300, endPoint x: 708, endPoint y: 289, distance: 296.1
click at [708, 302] on span "Do not change or reset Monthly Pass. Please just vend if the situation calls fo…" at bounding box center [561, 308] width 451 height 13
drag, startPoint x: 708, startPoint y: 289, endPoint x: 529, endPoint y: 289, distance: 179.0
click at [529, 302] on span "Do not change or reset Monthly Pass. Please just vend if the situation calls fo…" at bounding box center [561, 308] width 451 height 13
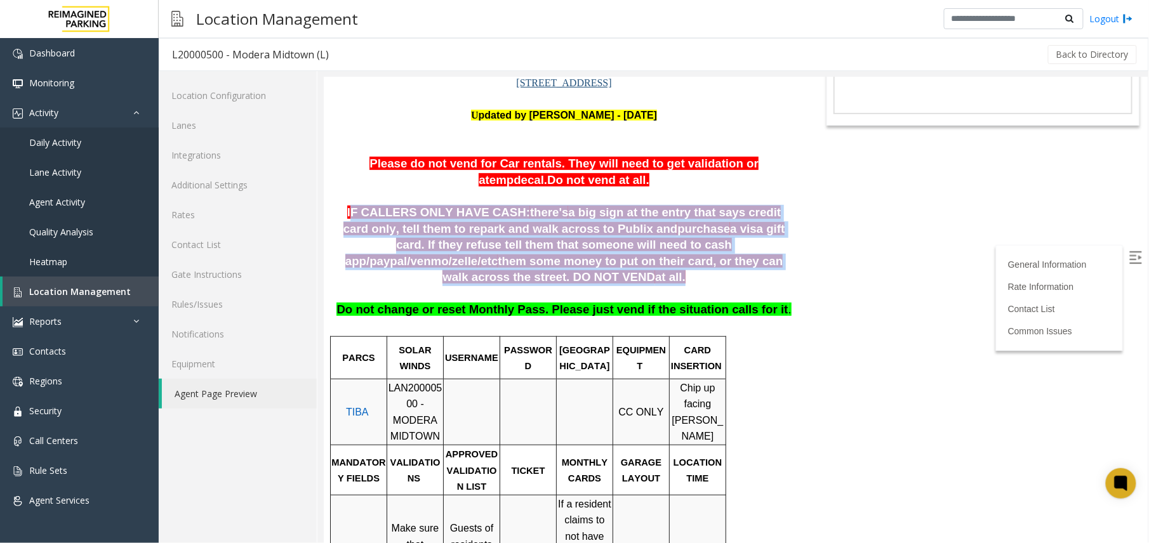
drag, startPoint x: 345, startPoint y: 214, endPoint x: 738, endPoint y: 270, distance: 396.9
click at [738, 270] on span "IF CALLERS ONLY HAVE CASH: there's a big sign at the entry that says credit car…" at bounding box center [564, 244] width 442 height 78
drag, startPoint x: 738, startPoint y: 270, endPoint x: 712, endPoint y: 263, distance: 27.6
click at [685, 270] on span "at all." at bounding box center [670, 276] width 30 height 13
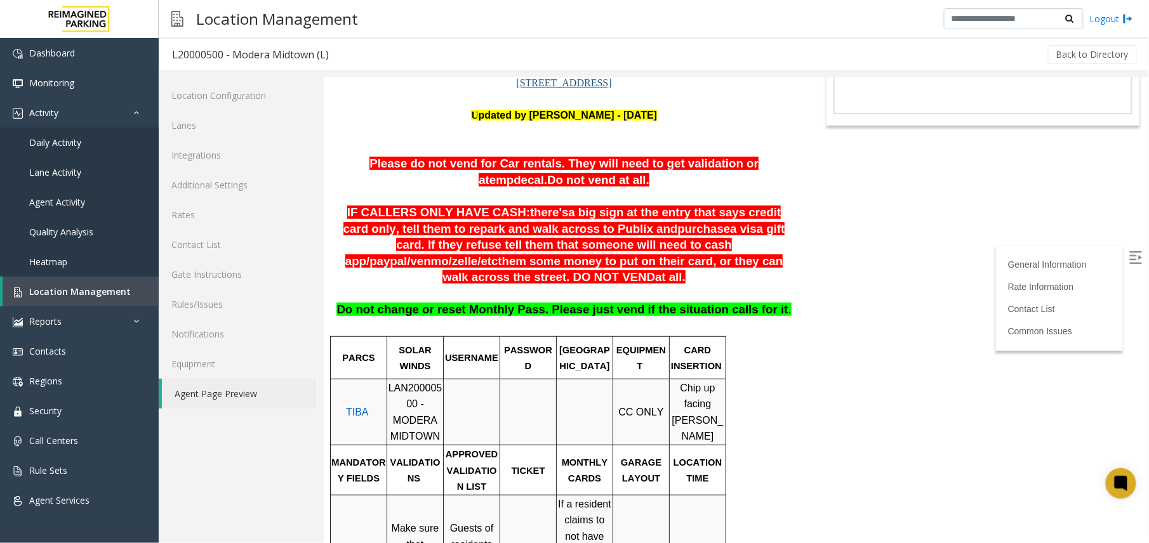
drag, startPoint x: 766, startPoint y: 263, endPoint x: 365, endPoint y: 248, distance: 401.6
click at [365, 248] on p "IF CALLERS ONLY HAVE CASH: there's a big sign at the entry that says credit car…" at bounding box center [564, 244] width 462 height 81
click at [368, 248] on span "a visa gift card. If they refuse tell them that someone will need to cash app/" at bounding box center [565, 245] width 440 height 46
drag, startPoint x: 403, startPoint y: 250, endPoint x: 767, endPoint y: 260, distance: 363.9
click at [767, 260] on p "IF CALLERS ONLY HAVE CASH: there's a big sign at the entry that says credit car…" at bounding box center [564, 244] width 462 height 81
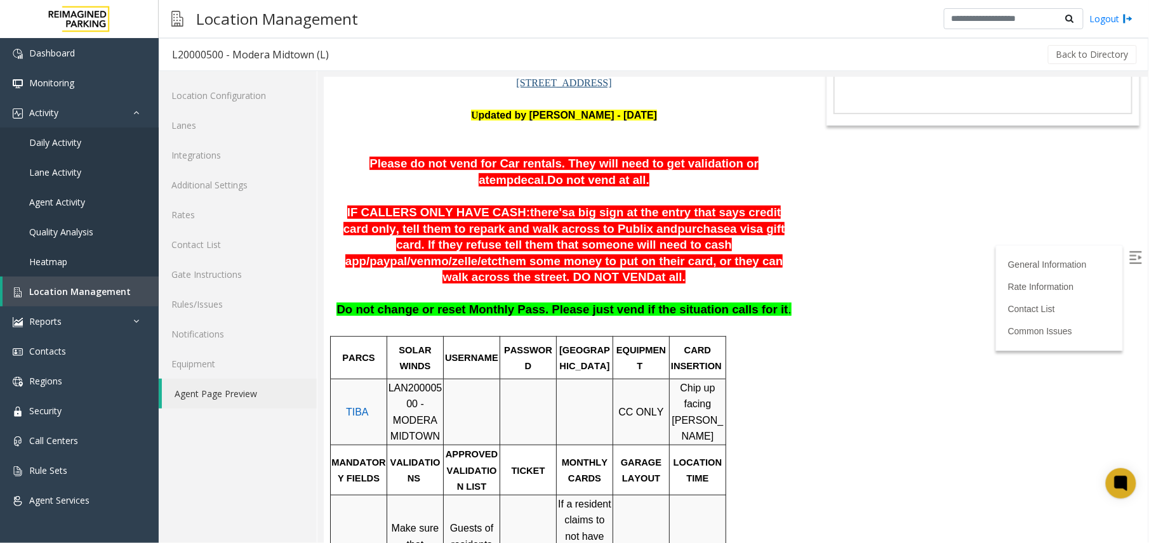
click at [497, 254] on span "etc" at bounding box center [488, 261] width 17 height 14
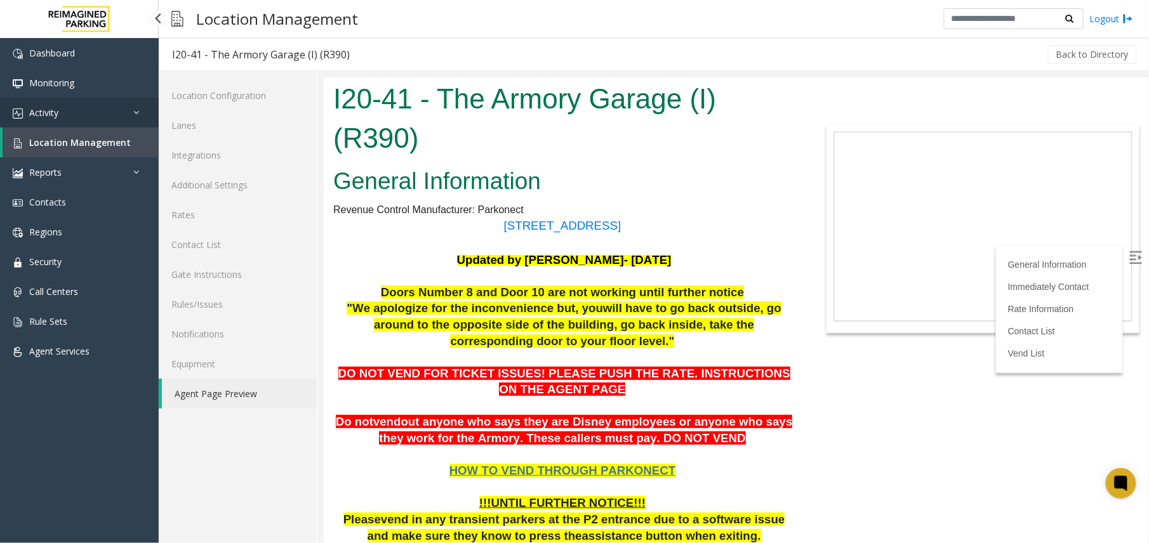
click at [113, 117] on link "Activity" at bounding box center [79, 113] width 159 height 30
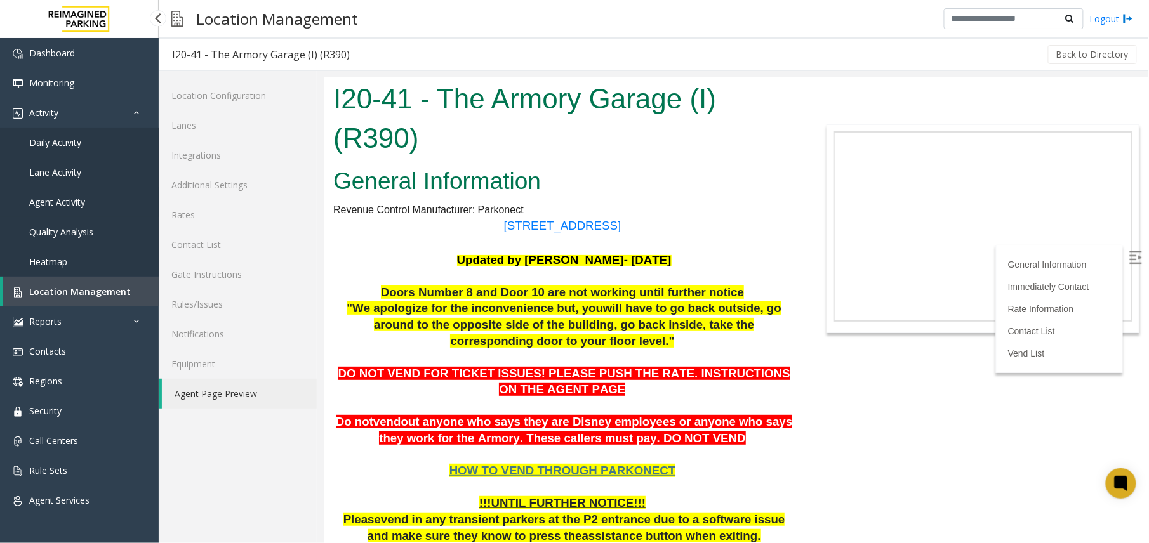
click at [70, 211] on link "Agent Activity" at bounding box center [79, 202] width 159 height 30
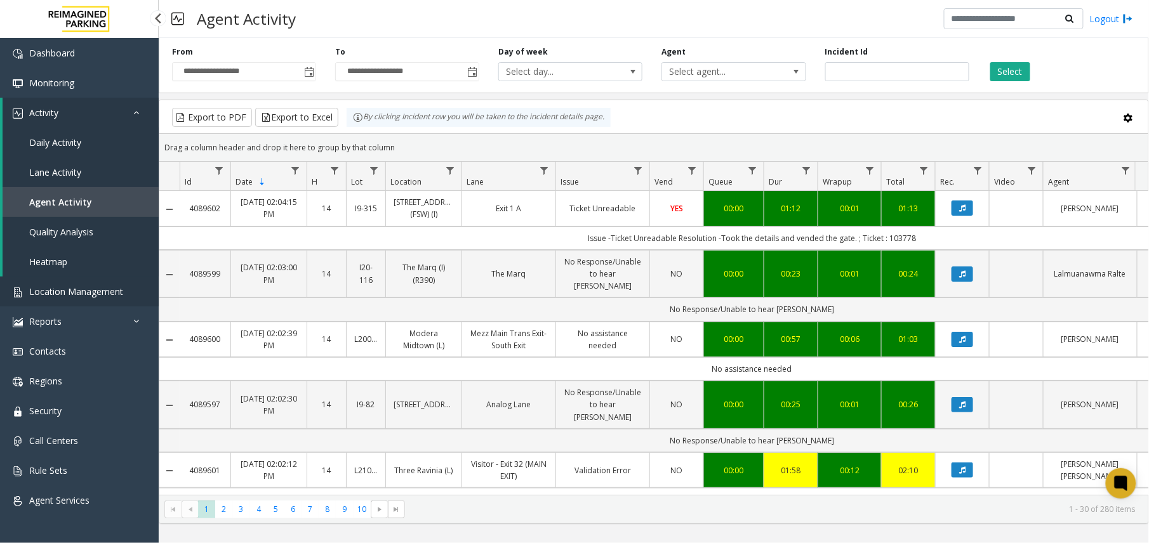
drag, startPoint x: 0, startPoint y: 0, endPoint x: 55, endPoint y: 293, distance: 298.4
click at [55, 293] on span "Location Management" at bounding box center [76, 292] width 94 height 12
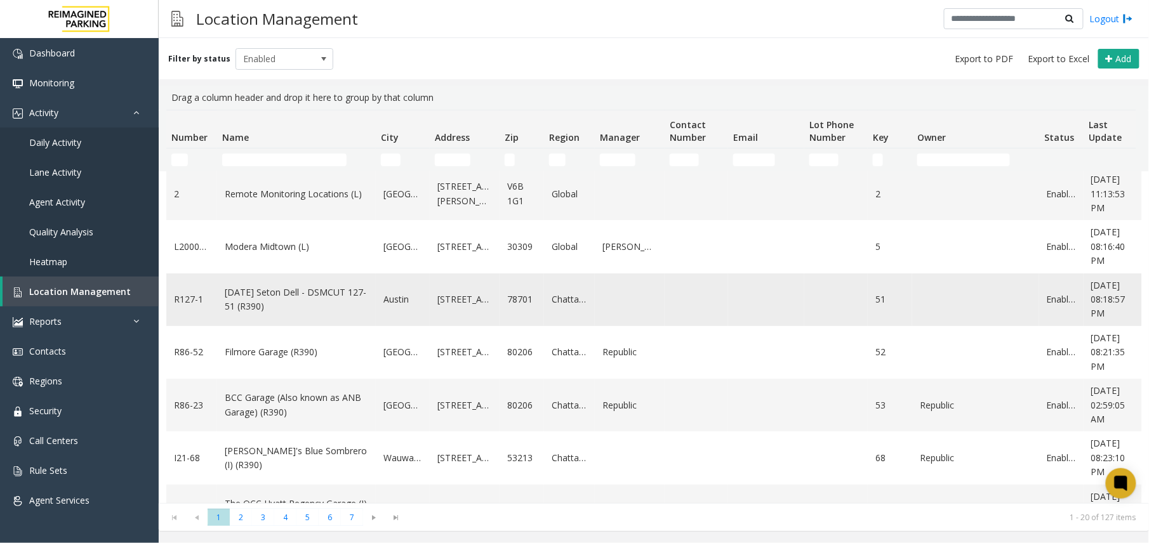
scroll to position [84, 0]
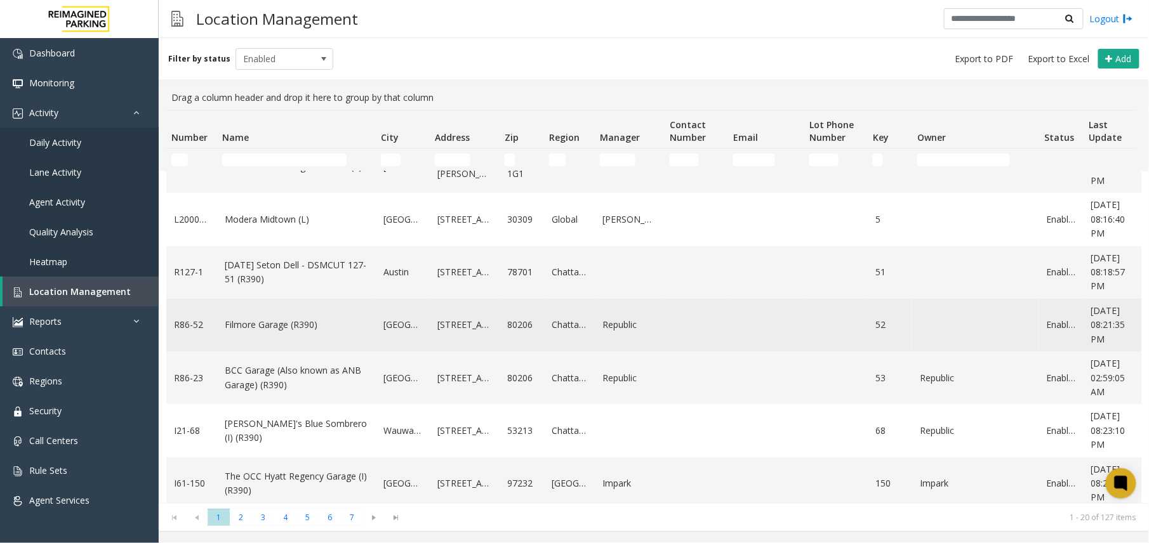
click at [256, 325] on link "Filmore Garage (R390)" at bounding box center [296, 325] width 143 height 14
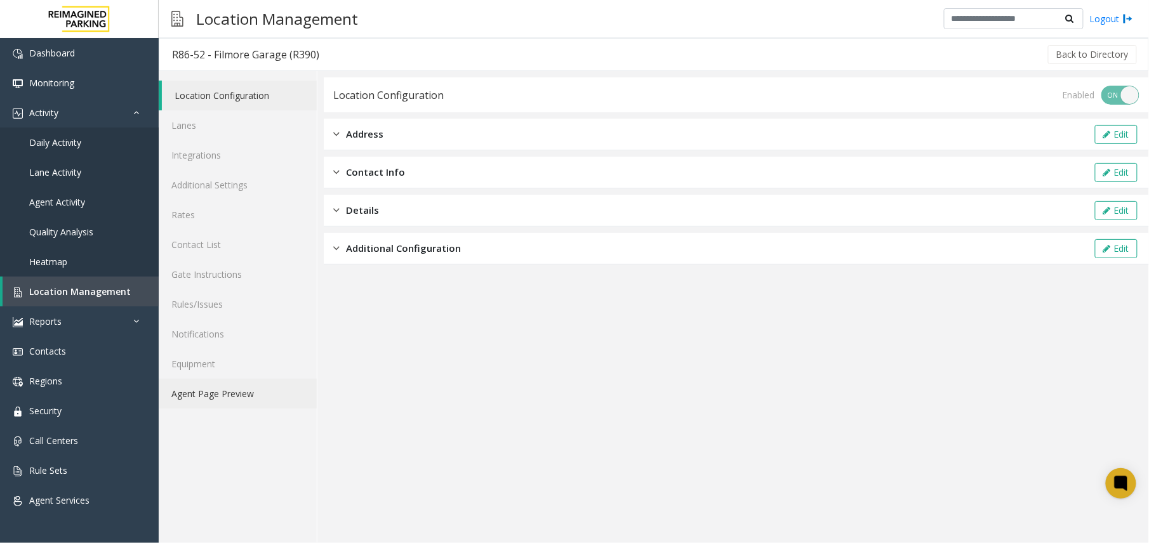
click at [247, 392] on link "Agent Page Preview" at bounding box center [238, 394] width 158 height 30
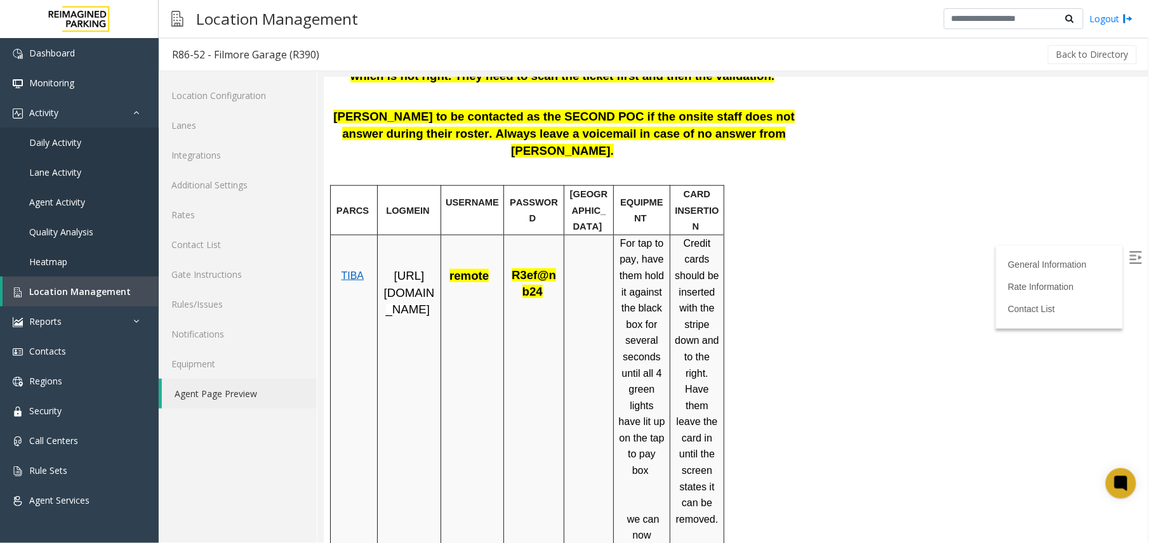
scroll to position [423, 0]
